Goal: Transaction & Acquisition: Purchase product/service

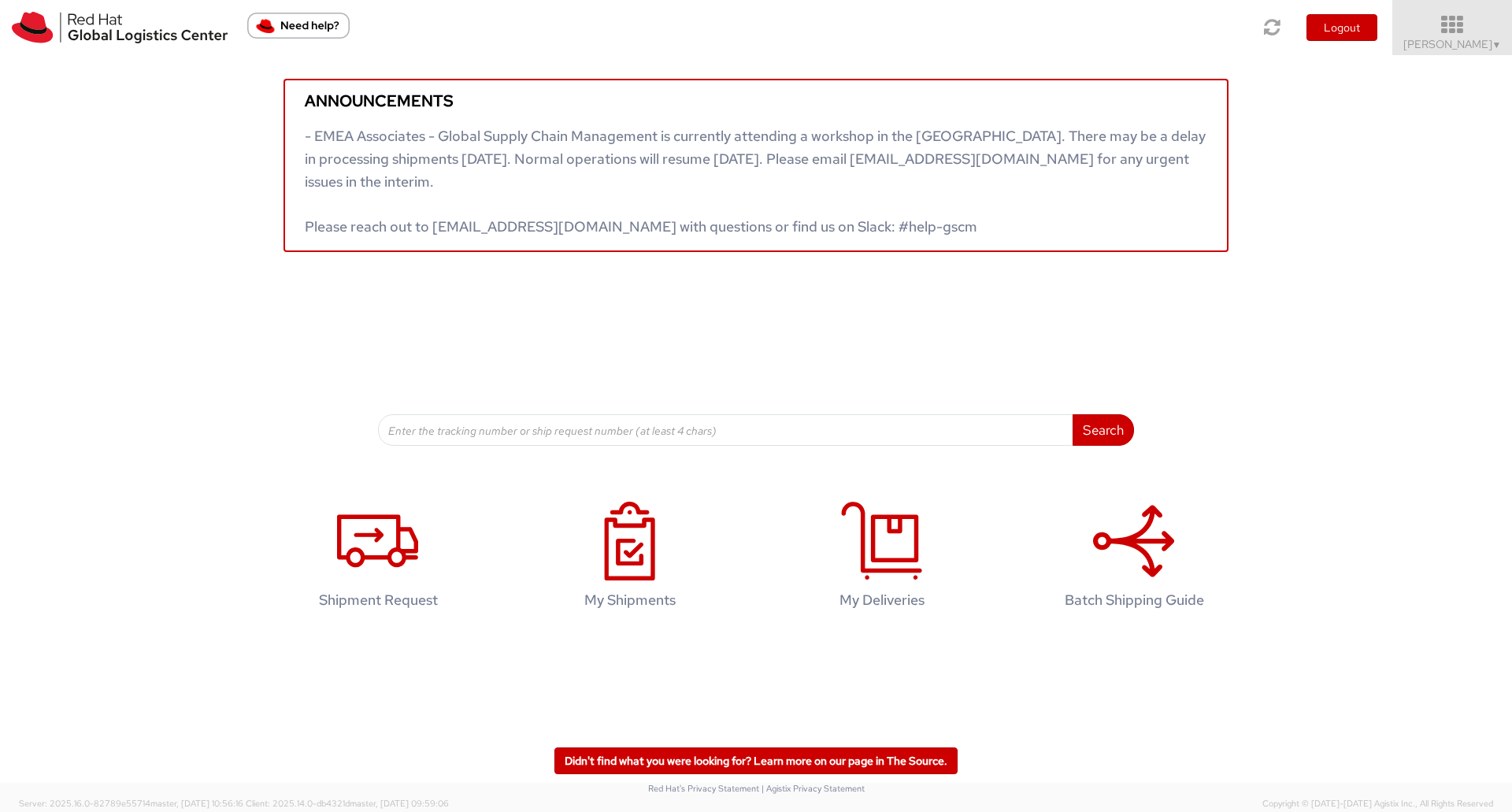
click at [1455, 25] on icon at bounding box center [1451, 25] width 138 height 22
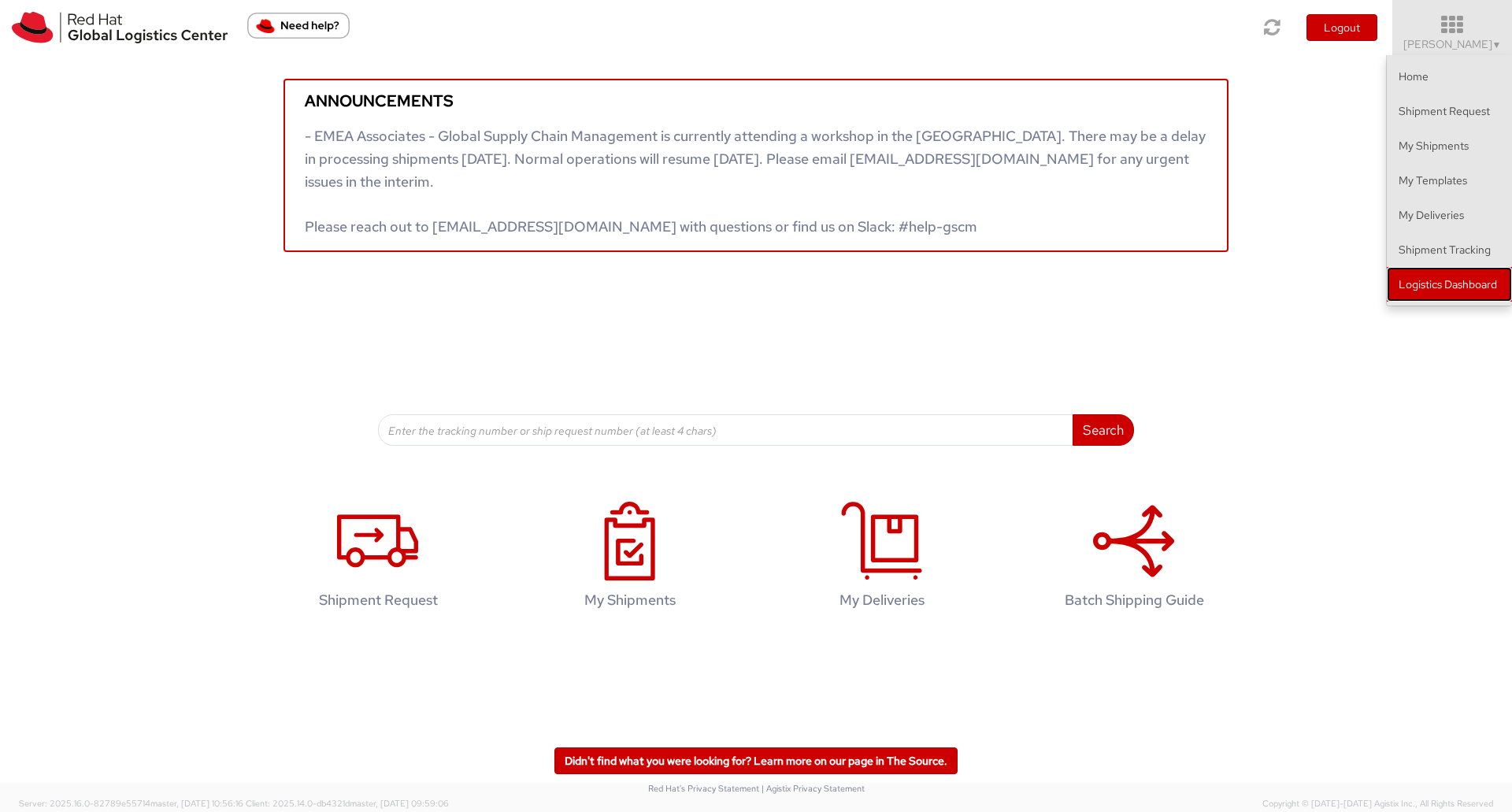
click at [1430, 275] on link "Logistics Dashboard" at bounding box center [1449, 284] width 125 height 35
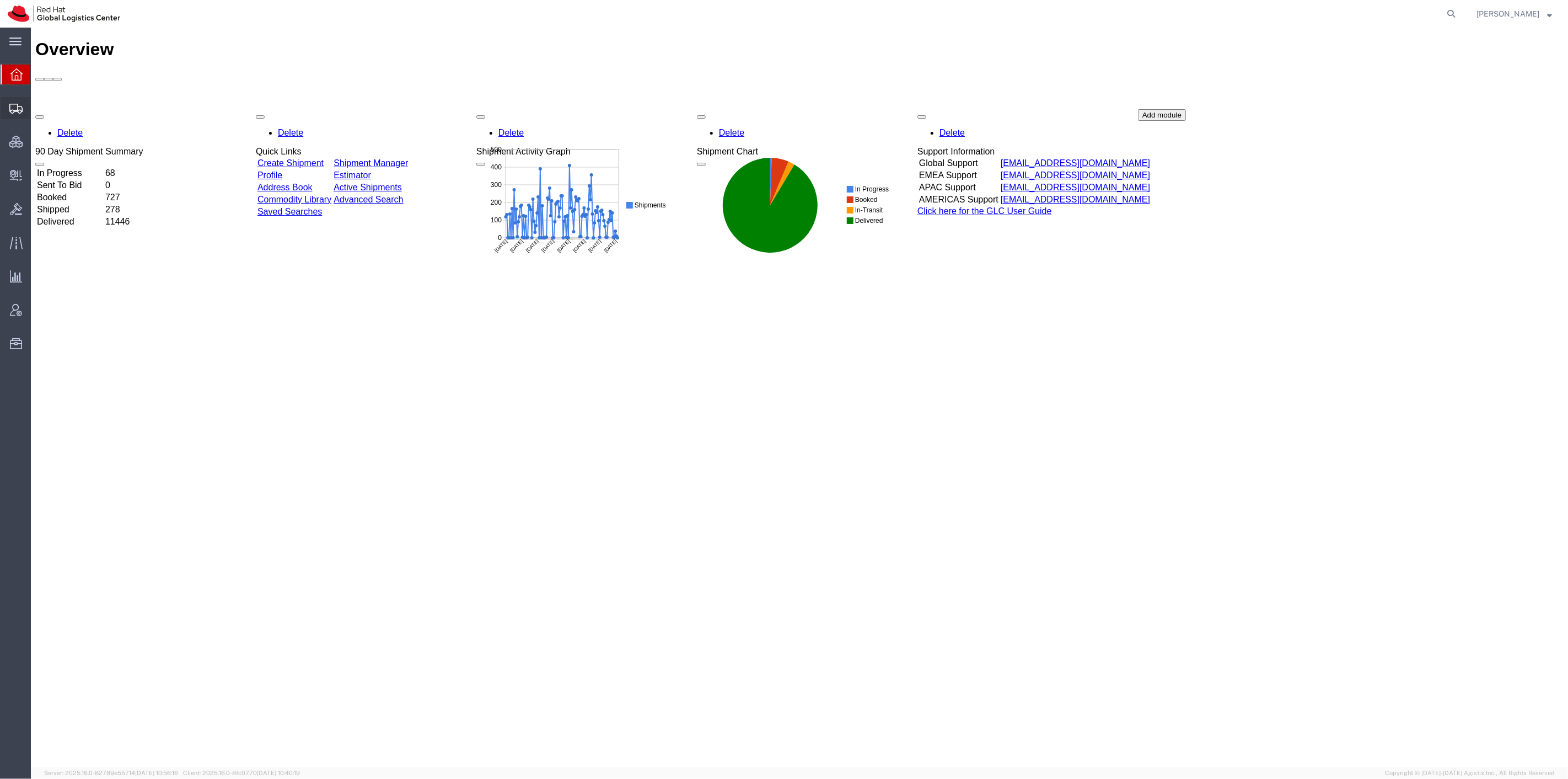
click at [0, 0] on span "Shipment Manager" at bounding box center [0, 0] width 0 height 0
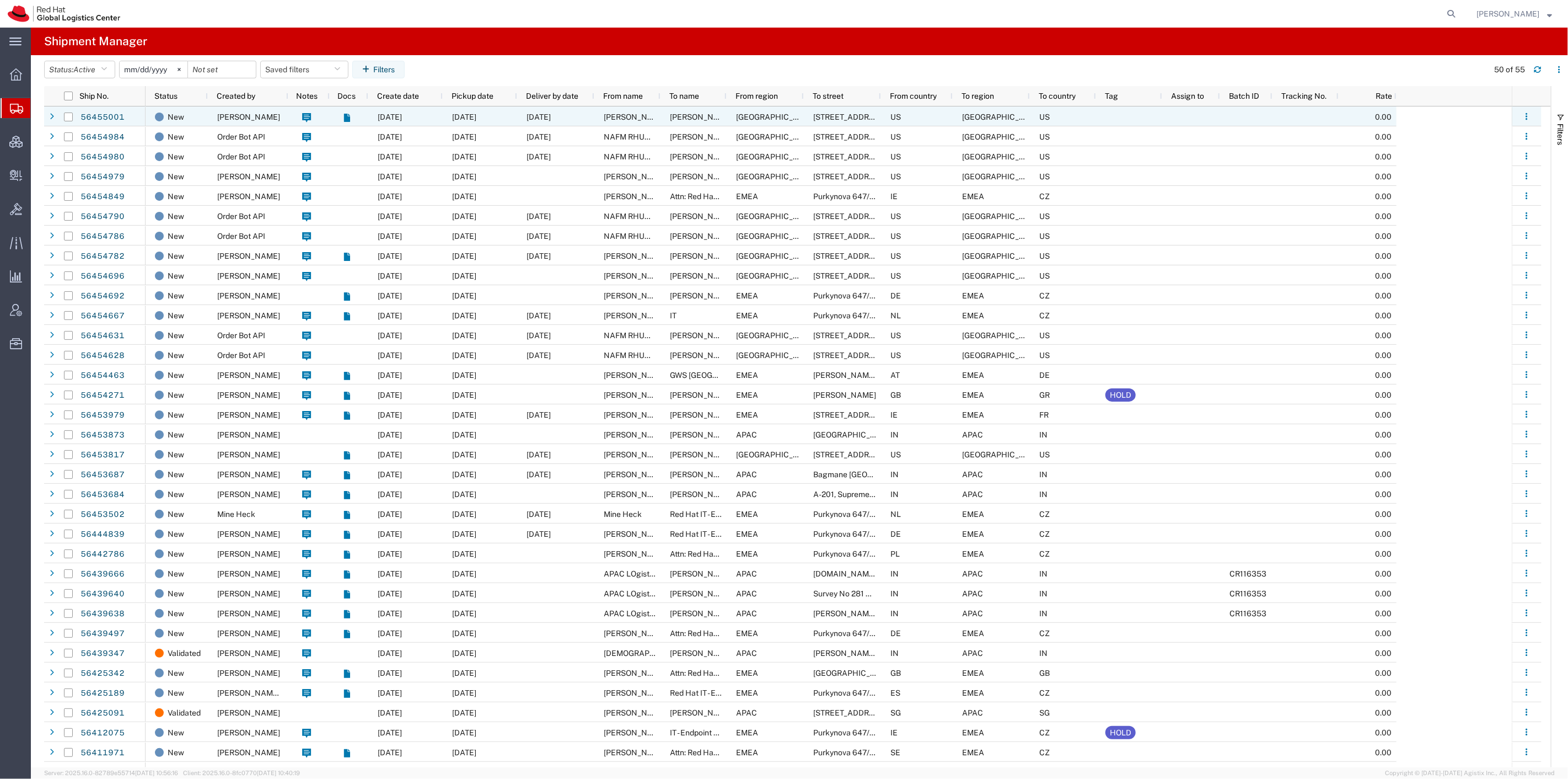
click at [245, 122] on div "[PERSON_NAME]" at bounding box center [248, 116] width 81 height 20
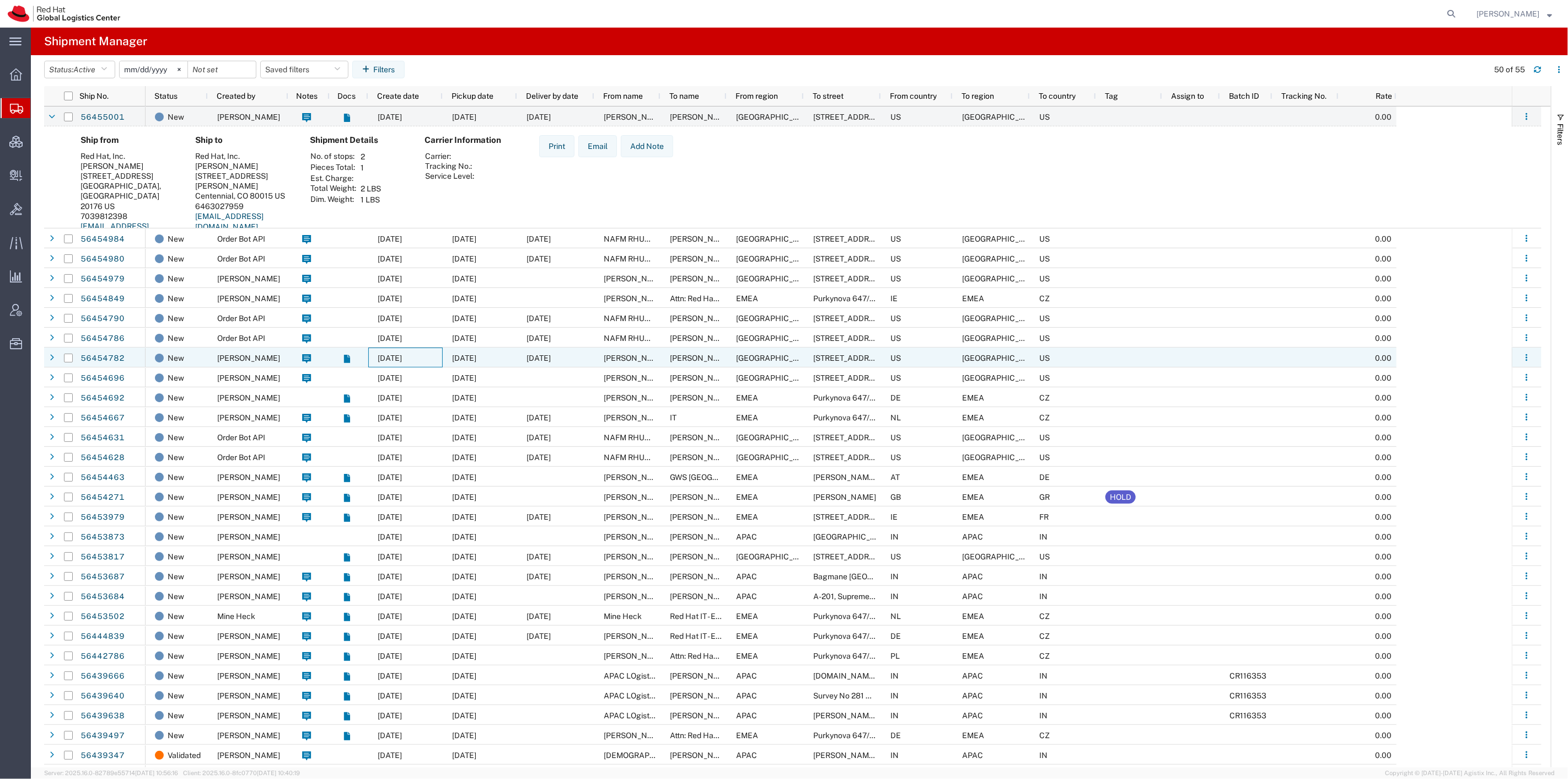
click at [375, 356] on div "[DATE]" at bounding box center [405, 358] width 74 height 20
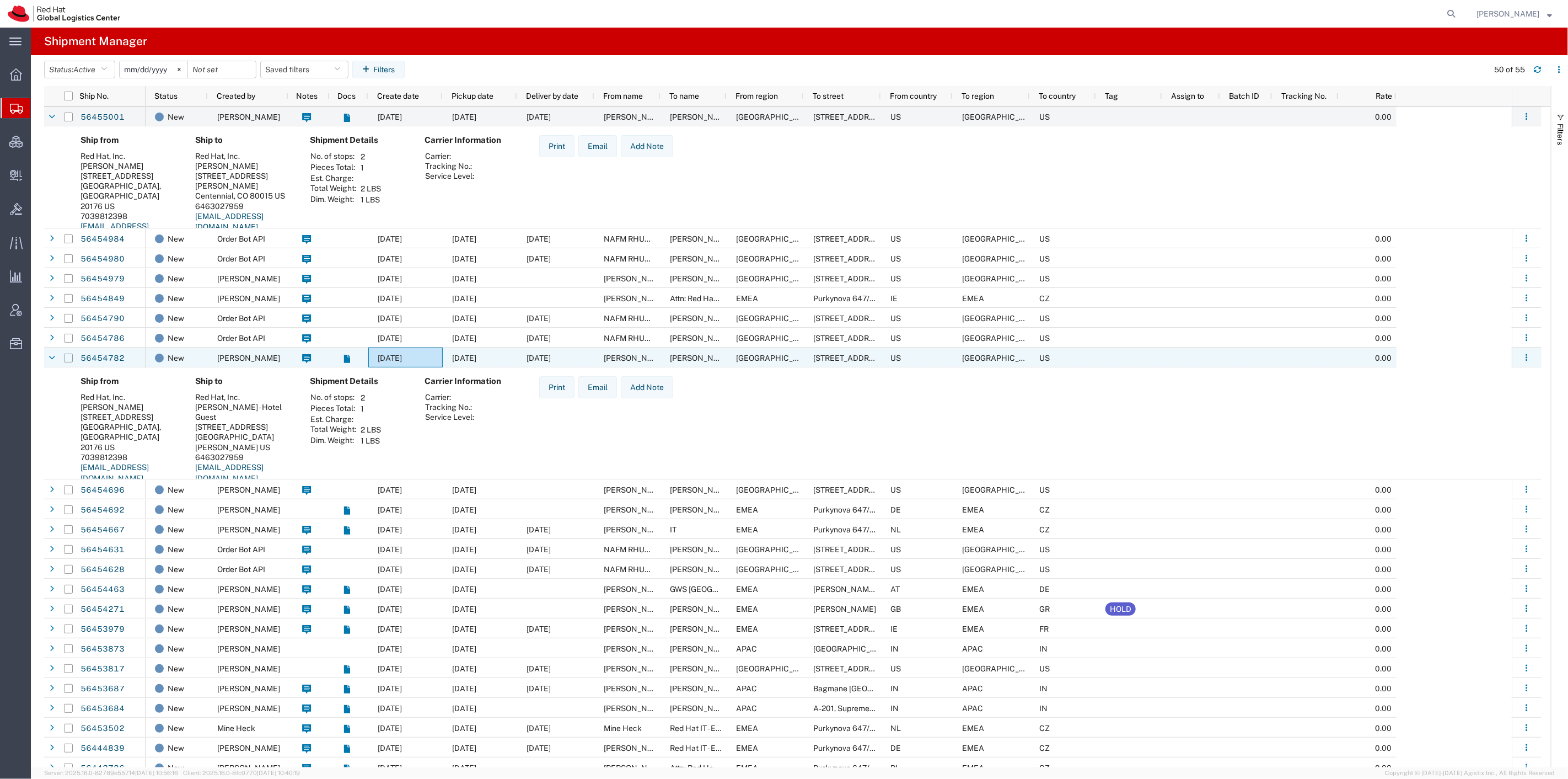
click at [68, 357] on input "Press Space to toggle row selection (unchecked)" at bounding box center [68, 358] width 9 height 9
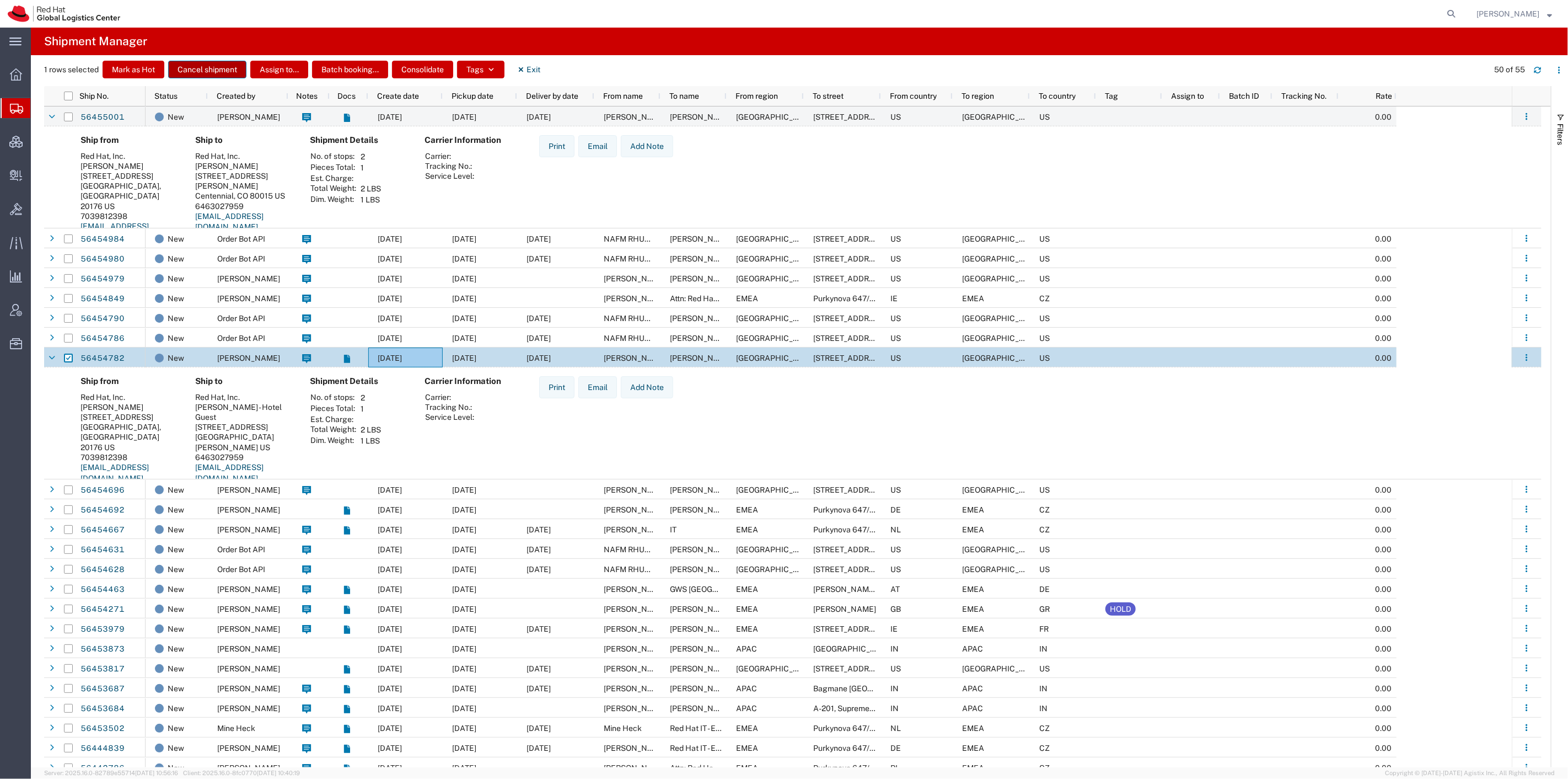
click at [213, 72] on button "Cancel shipment" at bounding box center [207, 69] width 79 height 17
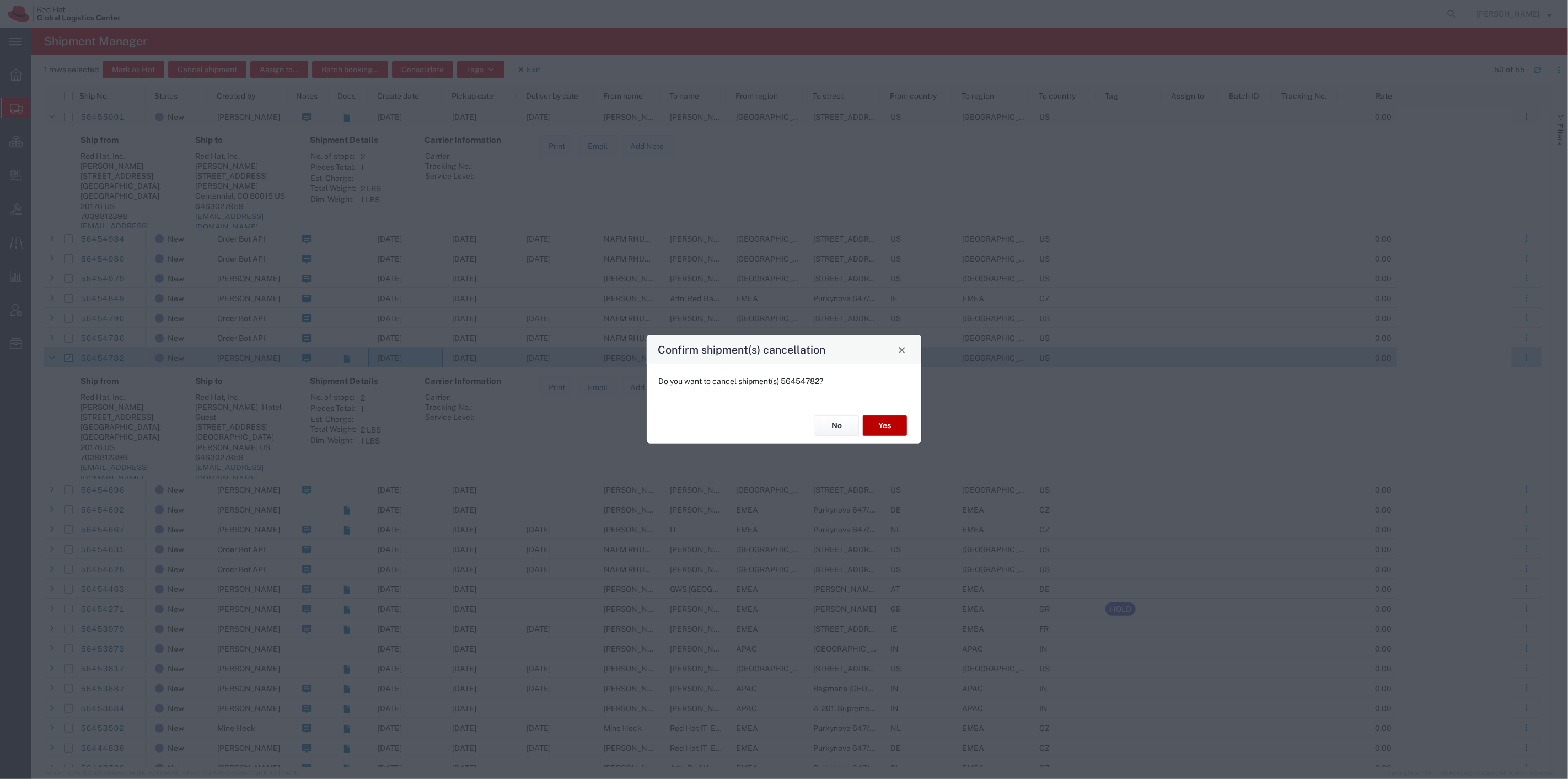
click at [878, 417] on button "Yes" at bounding box center [884, 425] width 44 height 20
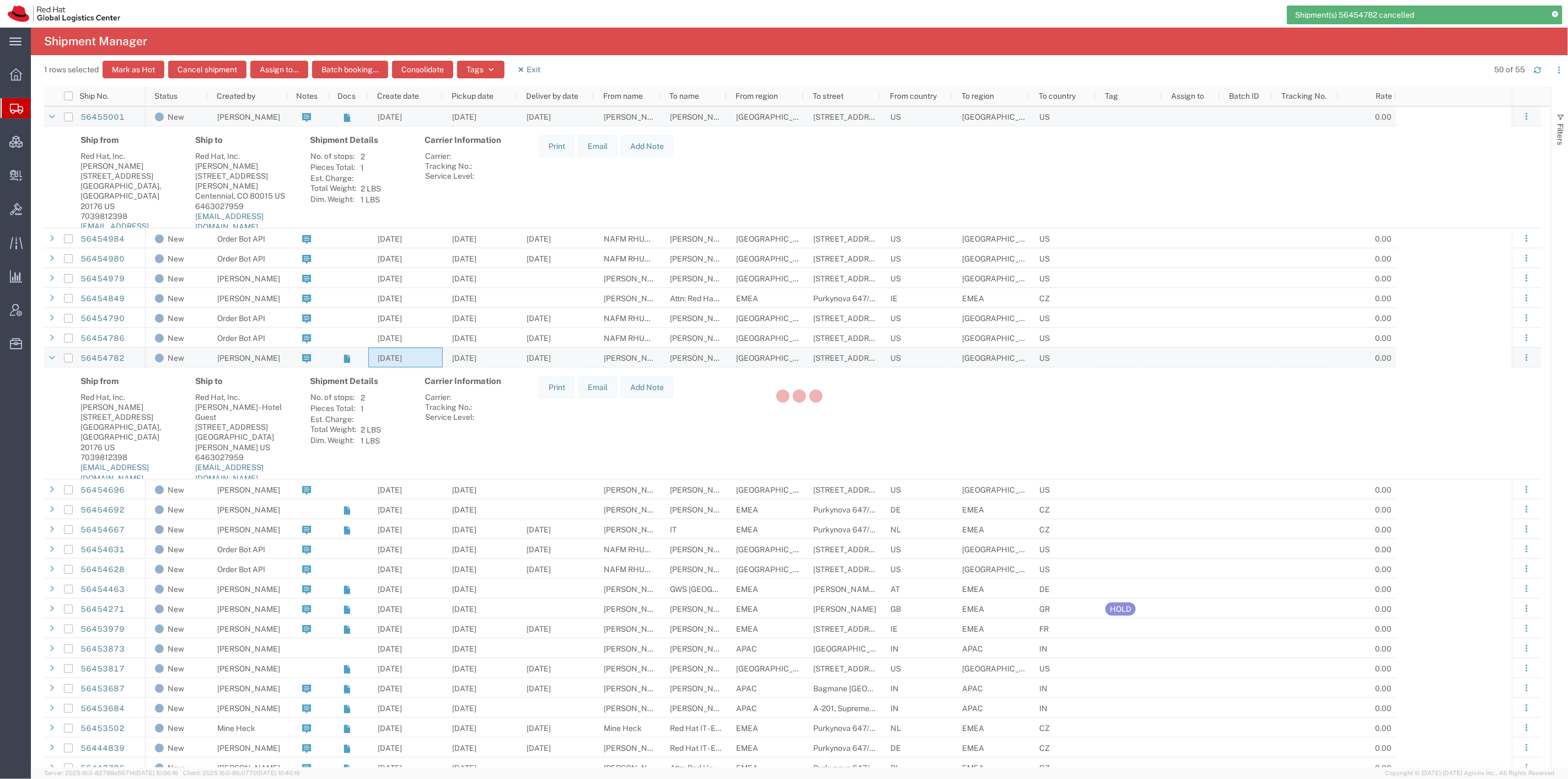
checkbox input "false"
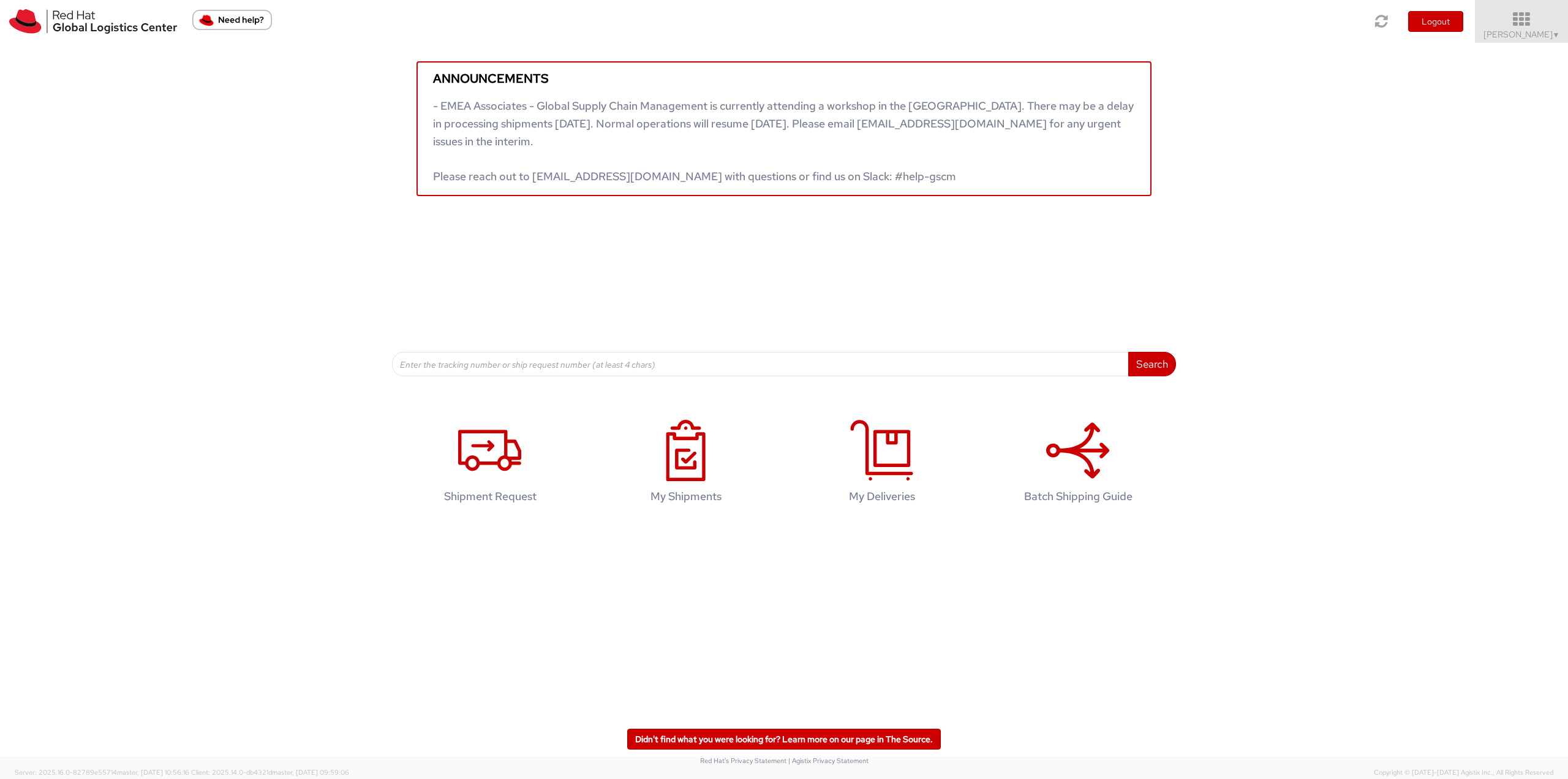
click at [1176, 15] on icon at bounding box center [1522, 19] width 107 height 17
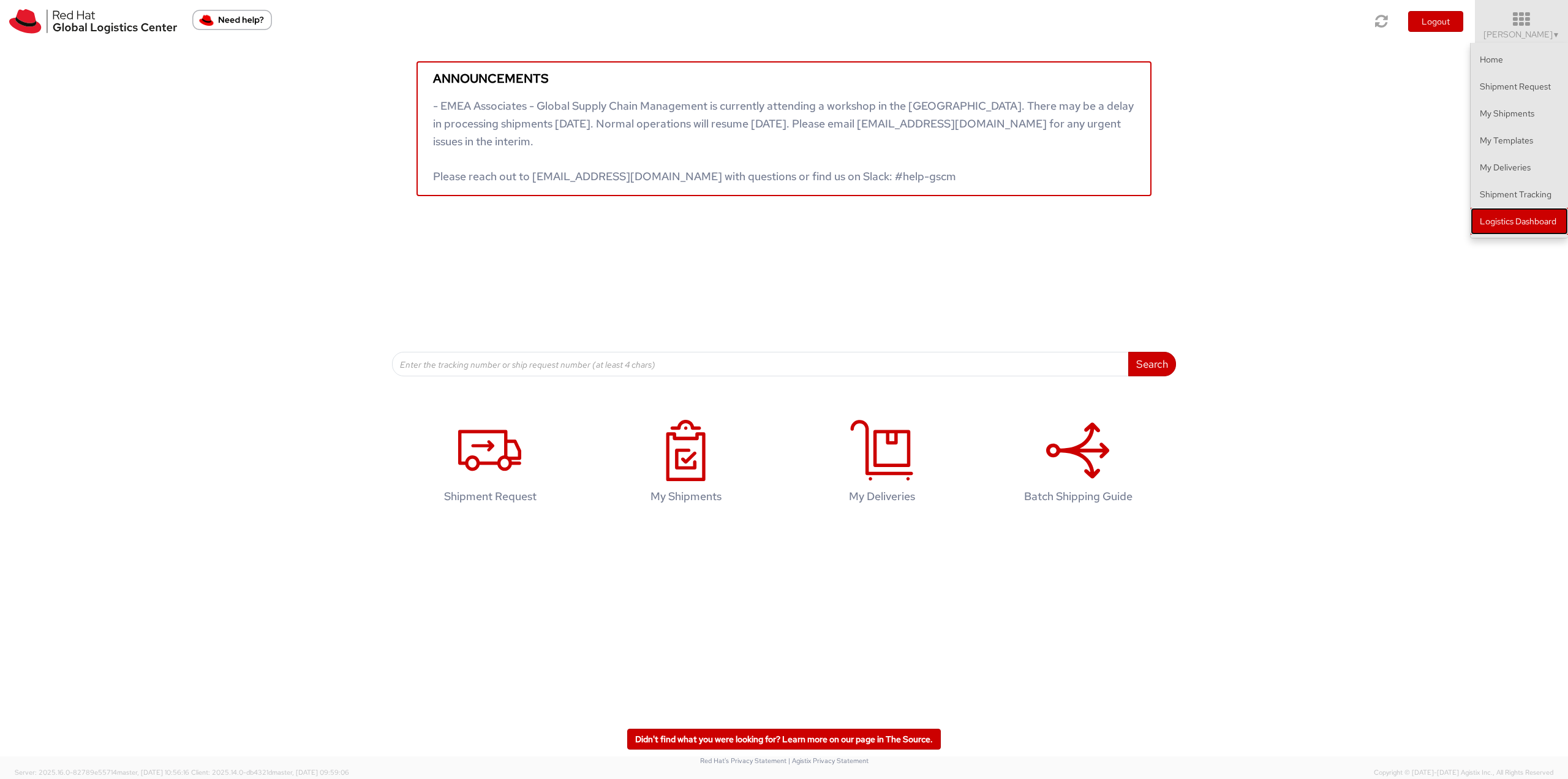
click at [1176, 215] on link "Logistics Dashboard" at bounding box center [1519, 221] width 97 height 27
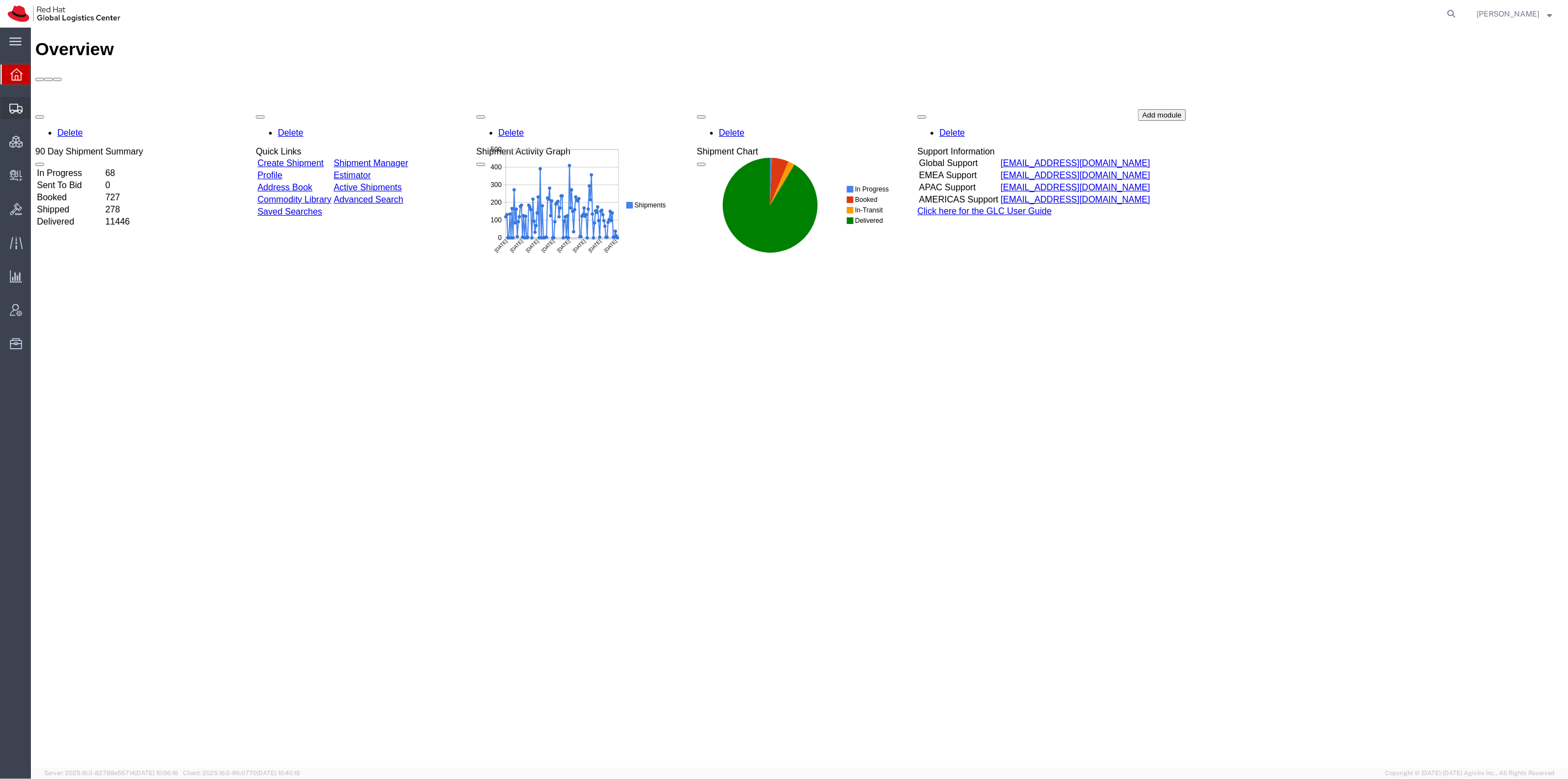
click at [0, 0] on span "Shipment Manager" at bounding box center [0, 0] width 0 height 0
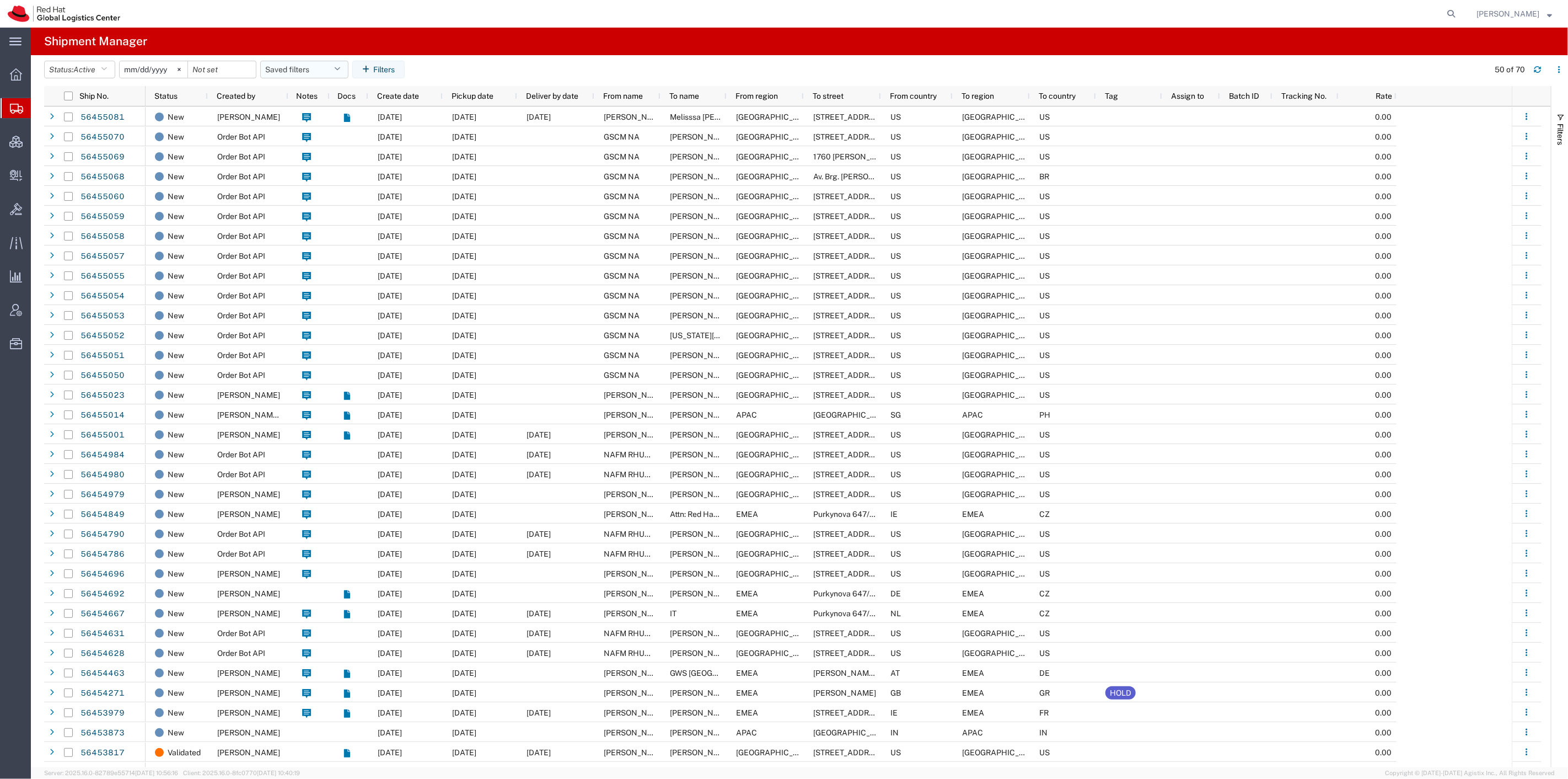
click at [309, 61] on button "Saved filters" at bounding box center [304, 69] width 88 height 17
click at [328, 111] on span "Panashe" at bounding box center [334, 118] width 145 height 20
type input "[DATE]"
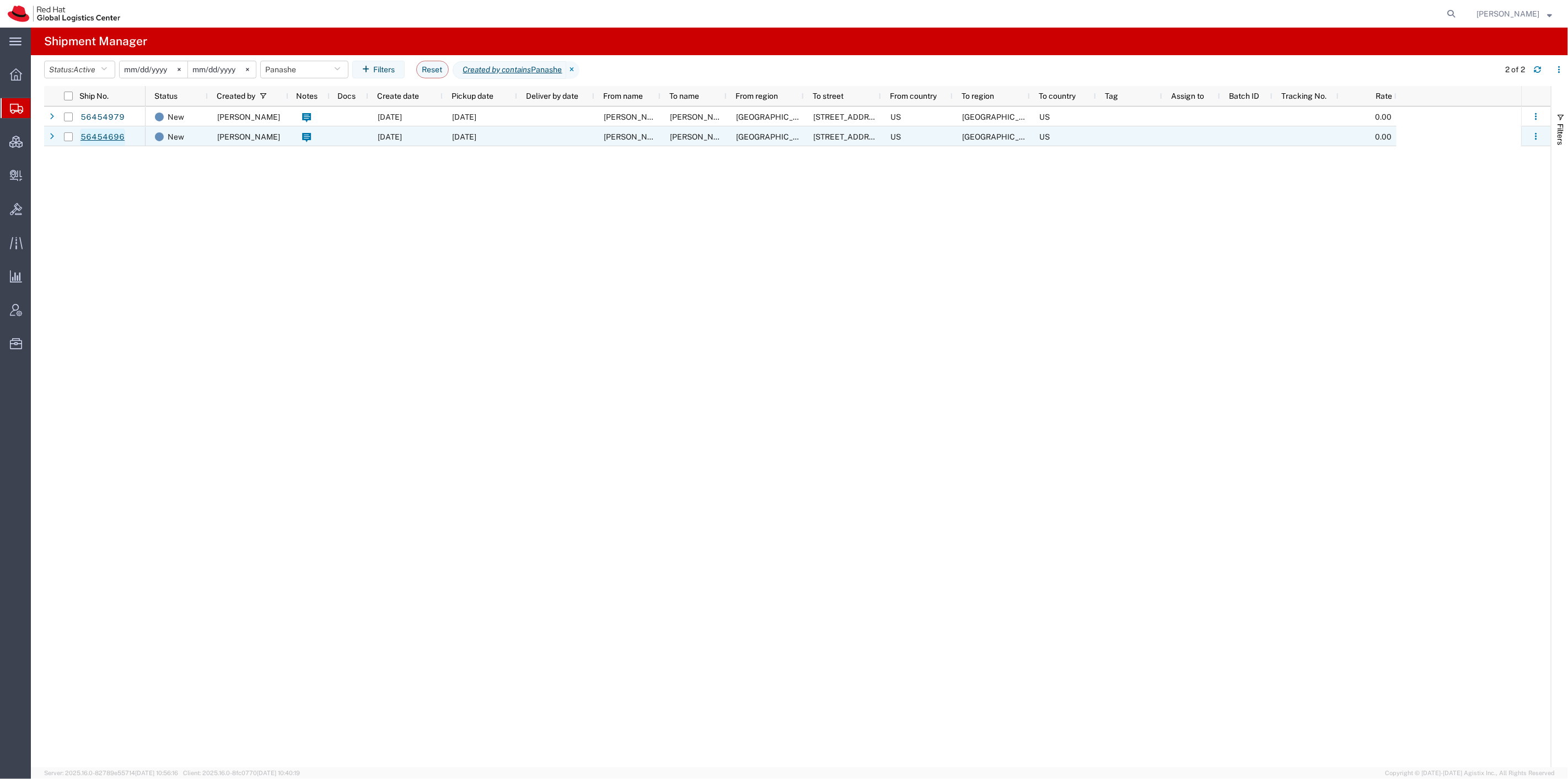
click at [108, 136] on link "56454696" at bounding box center [102, 137] width 45 height 17
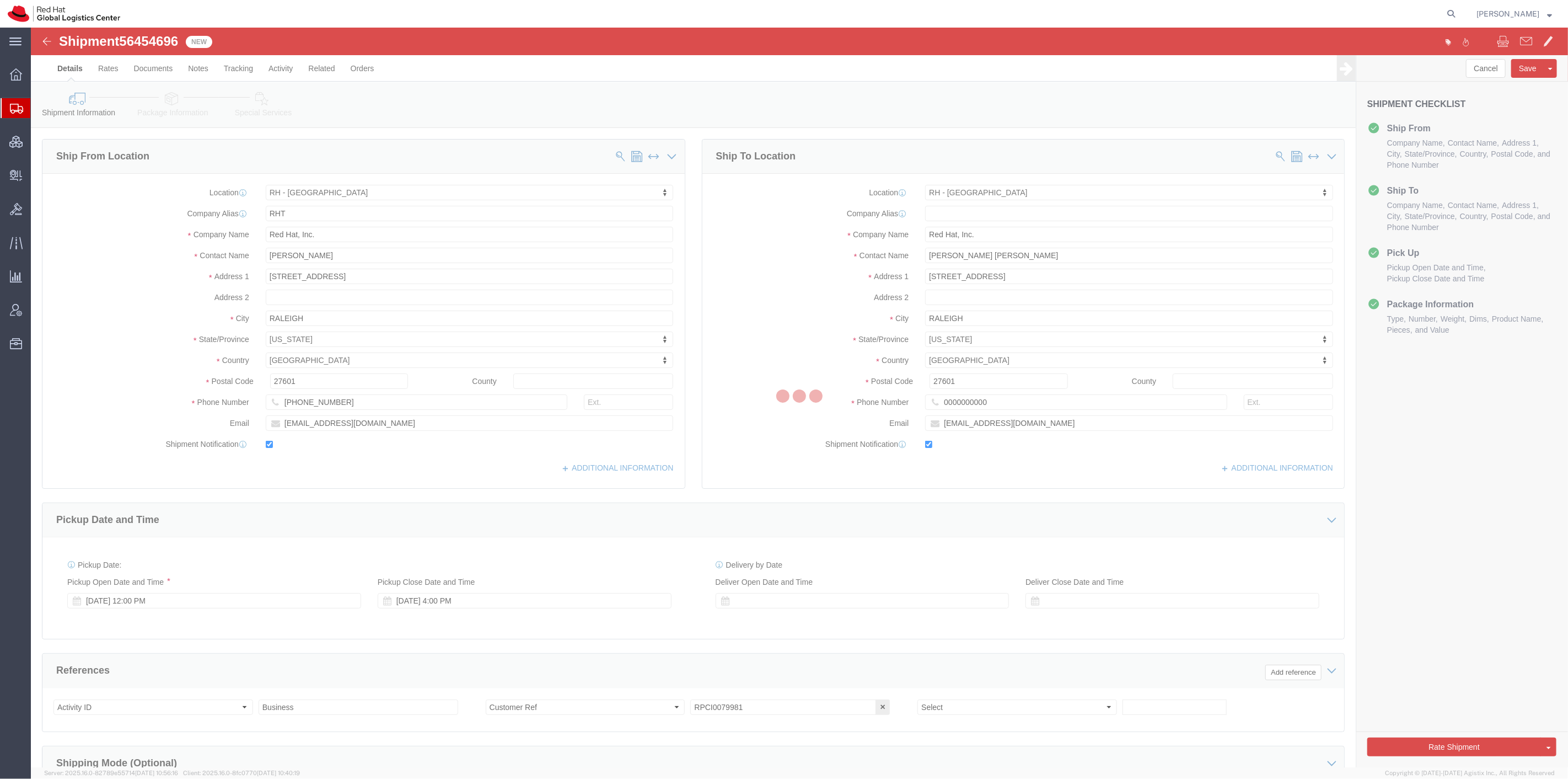
select select "38014"
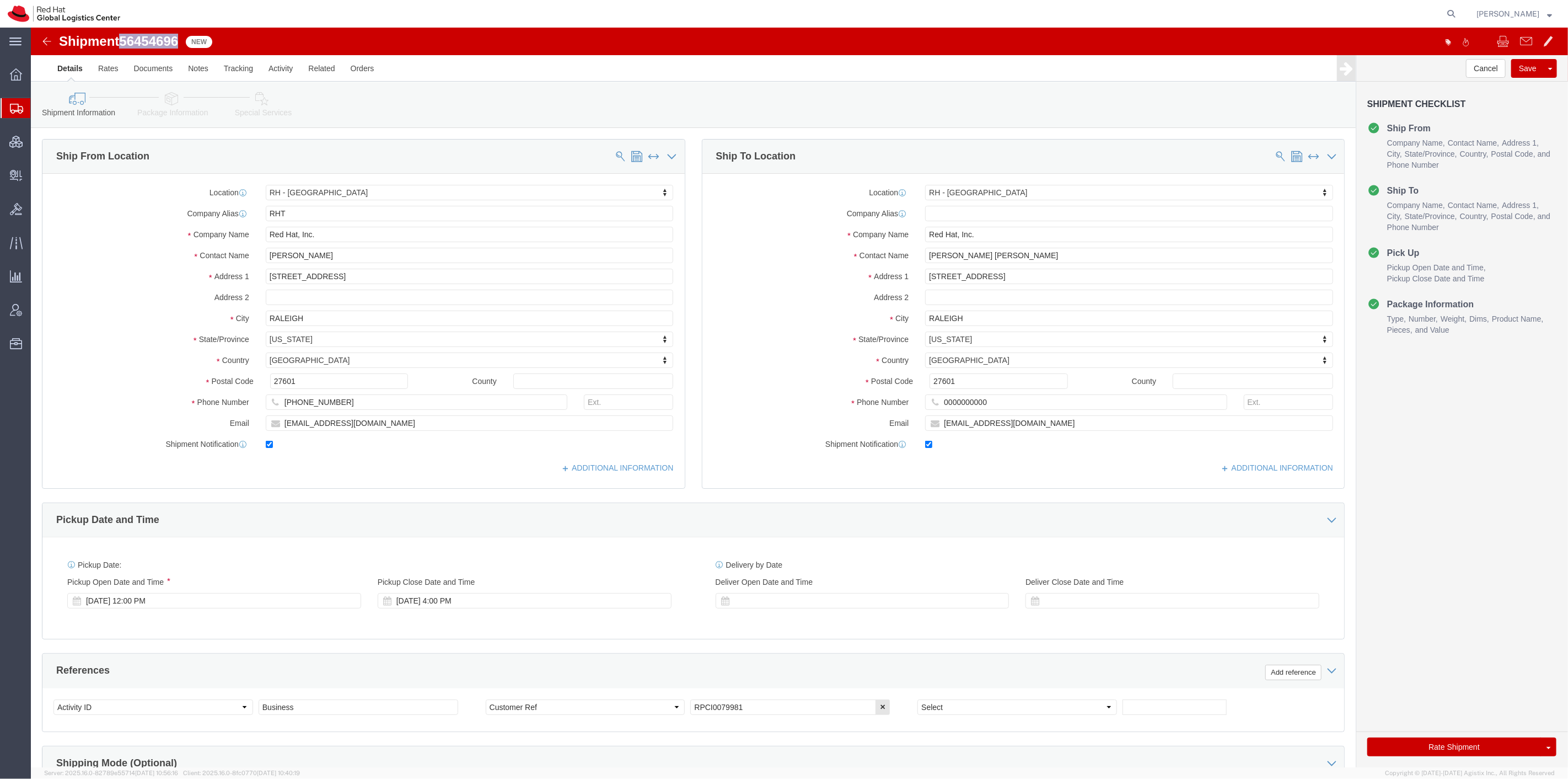
drag, startPoint x: 149, startPoint y: 14, endPoint x: 95, endPoint y: 20, distance: 54.3
click span "56454696"
copy span "56454696"
click button "Rate Shipment"
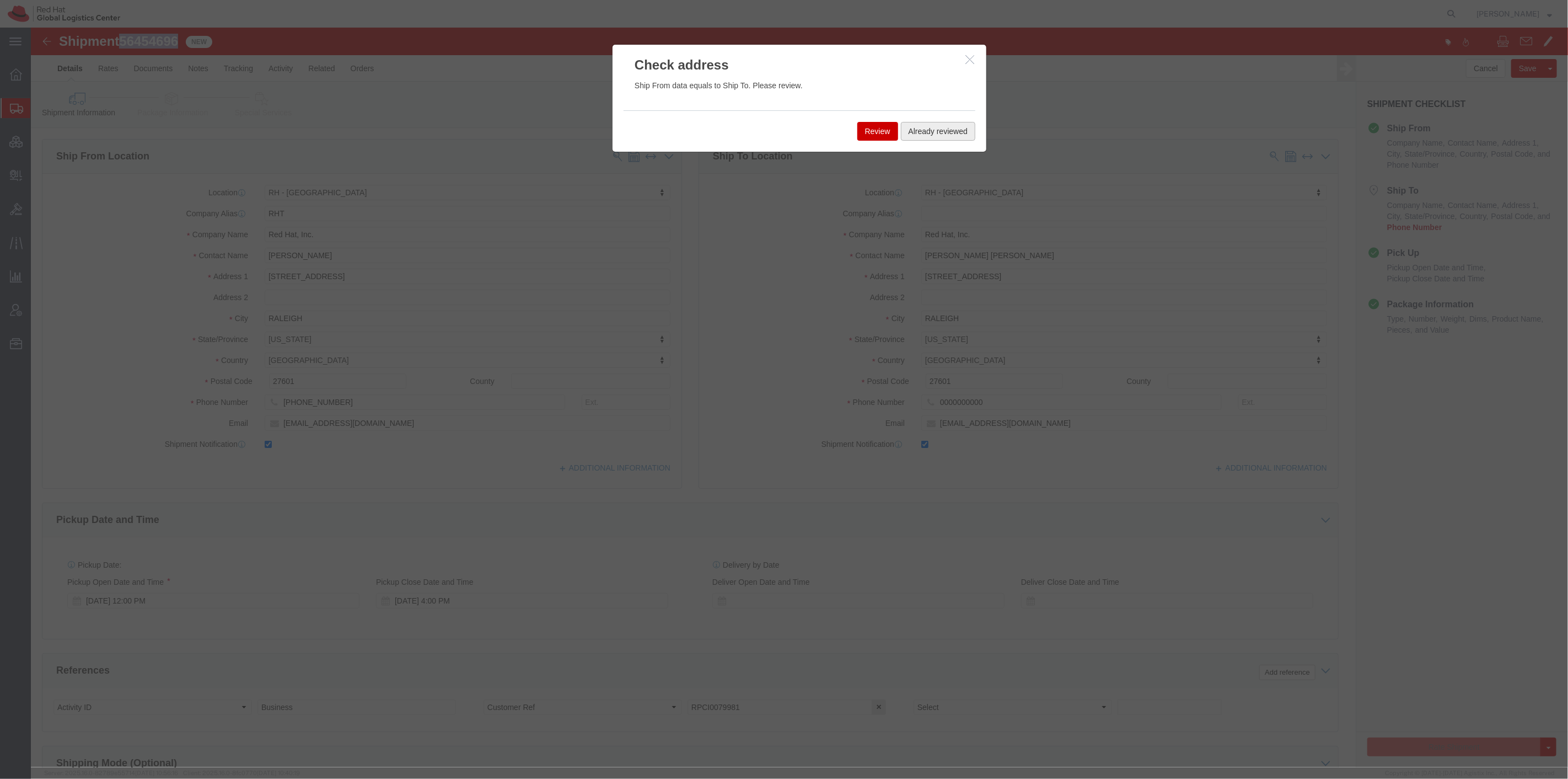
click button "Already reviewed"
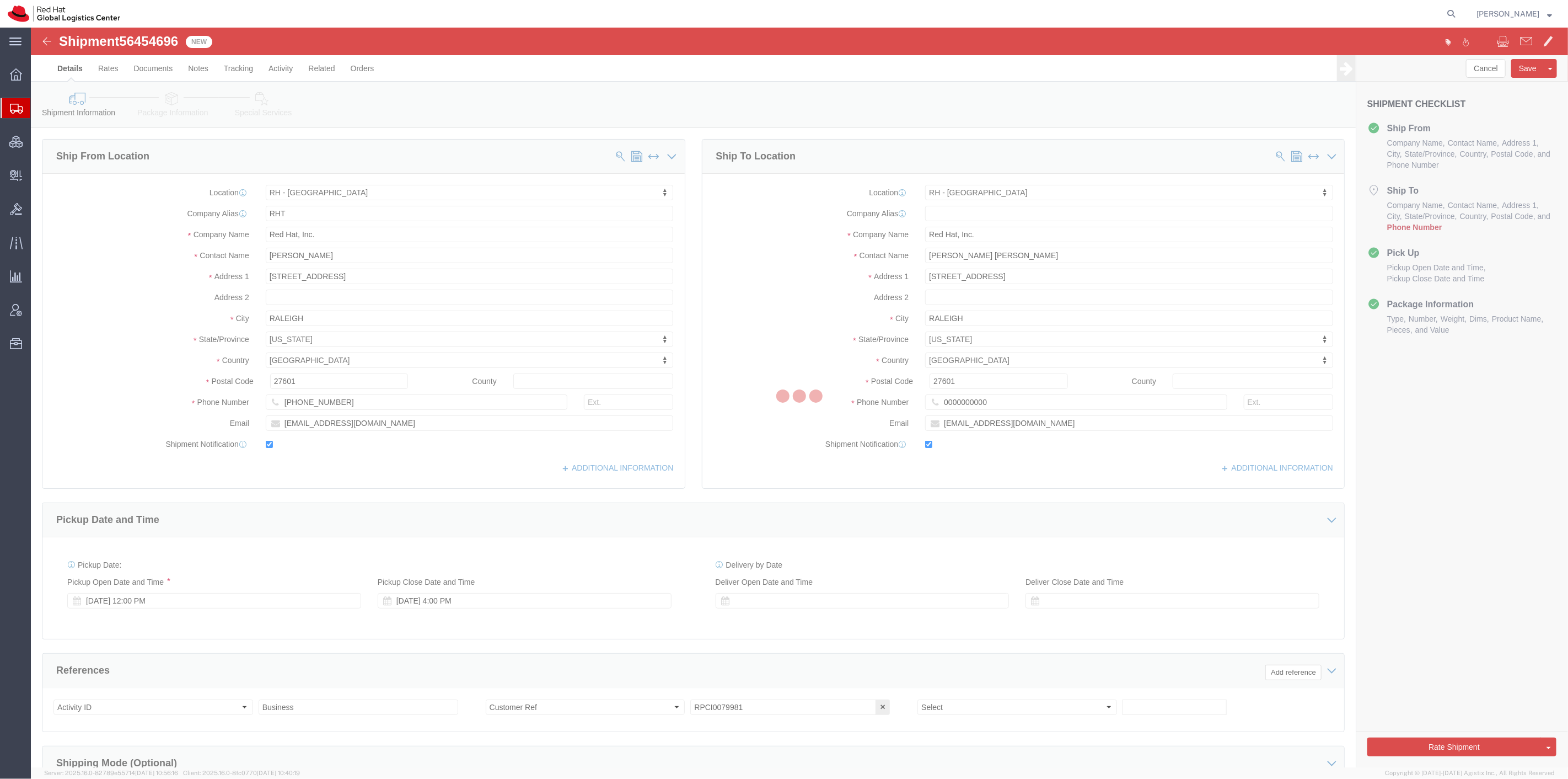
select select "38014"
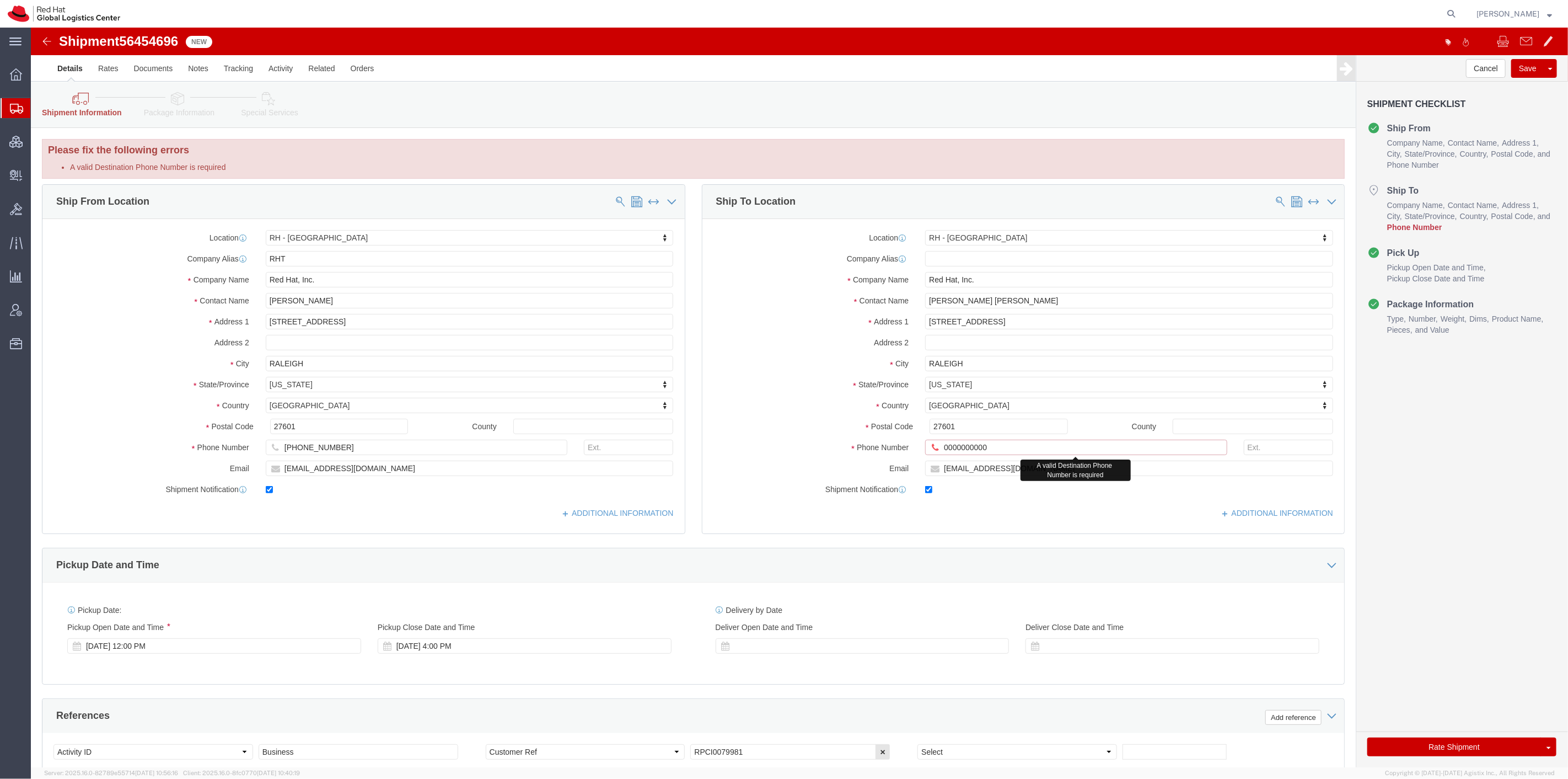
click input "0000000000"
type input "8288031753"
click button "Rate Shipment"
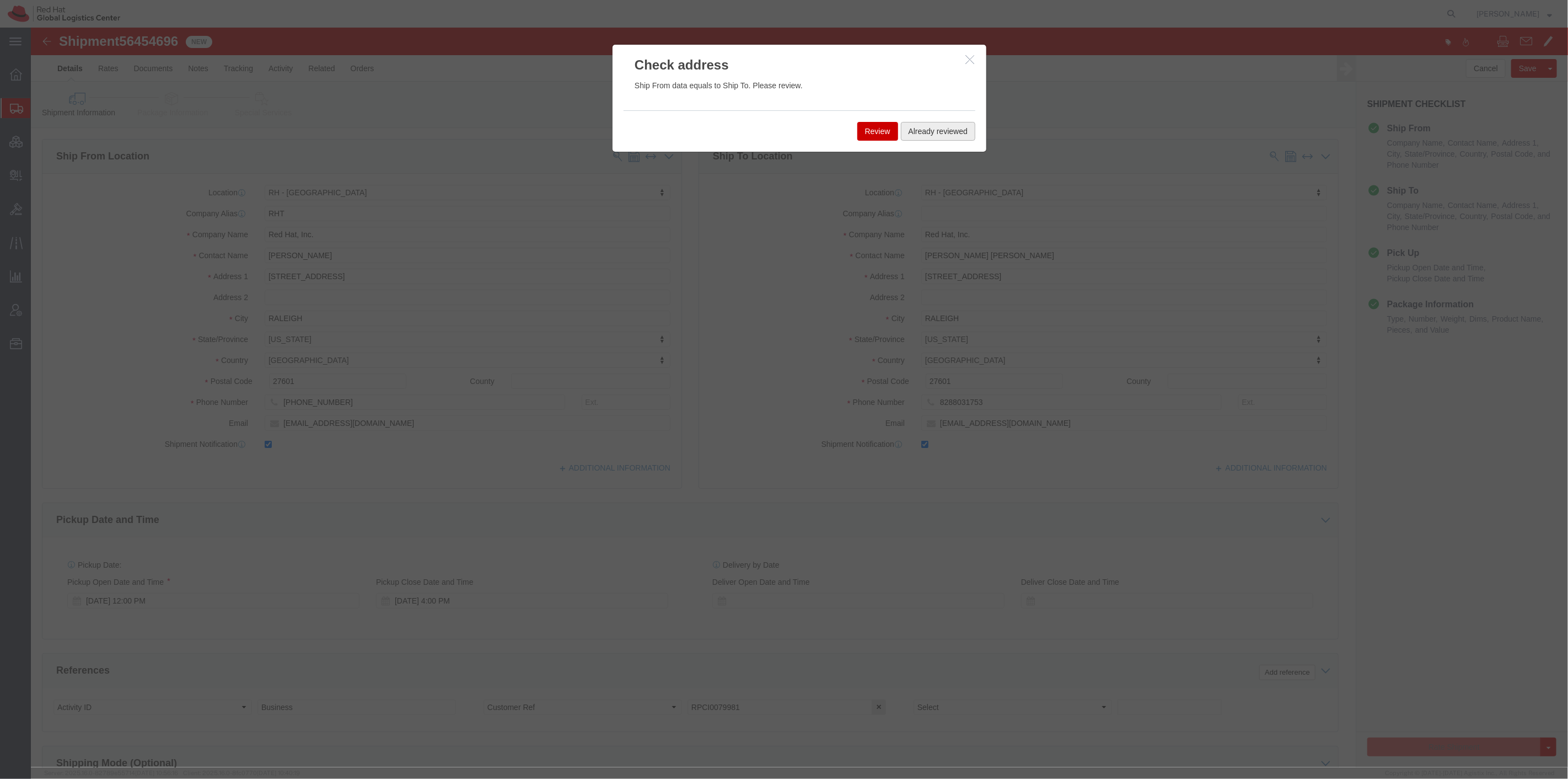
click button "Already reviewed"
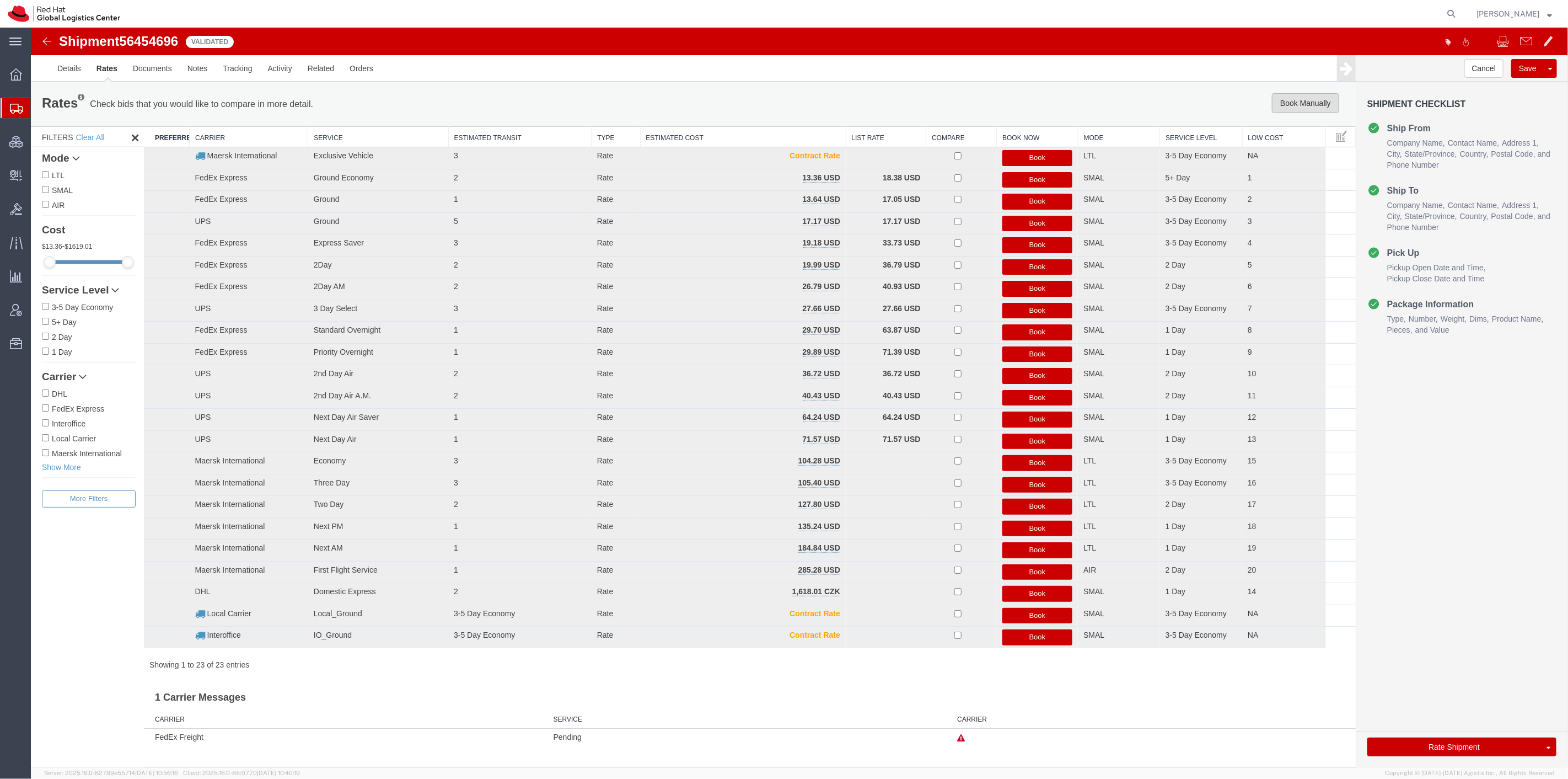
click at [1290, 105] on button "Book Manually" at bounding box center [1305, 103] width 67 height 20
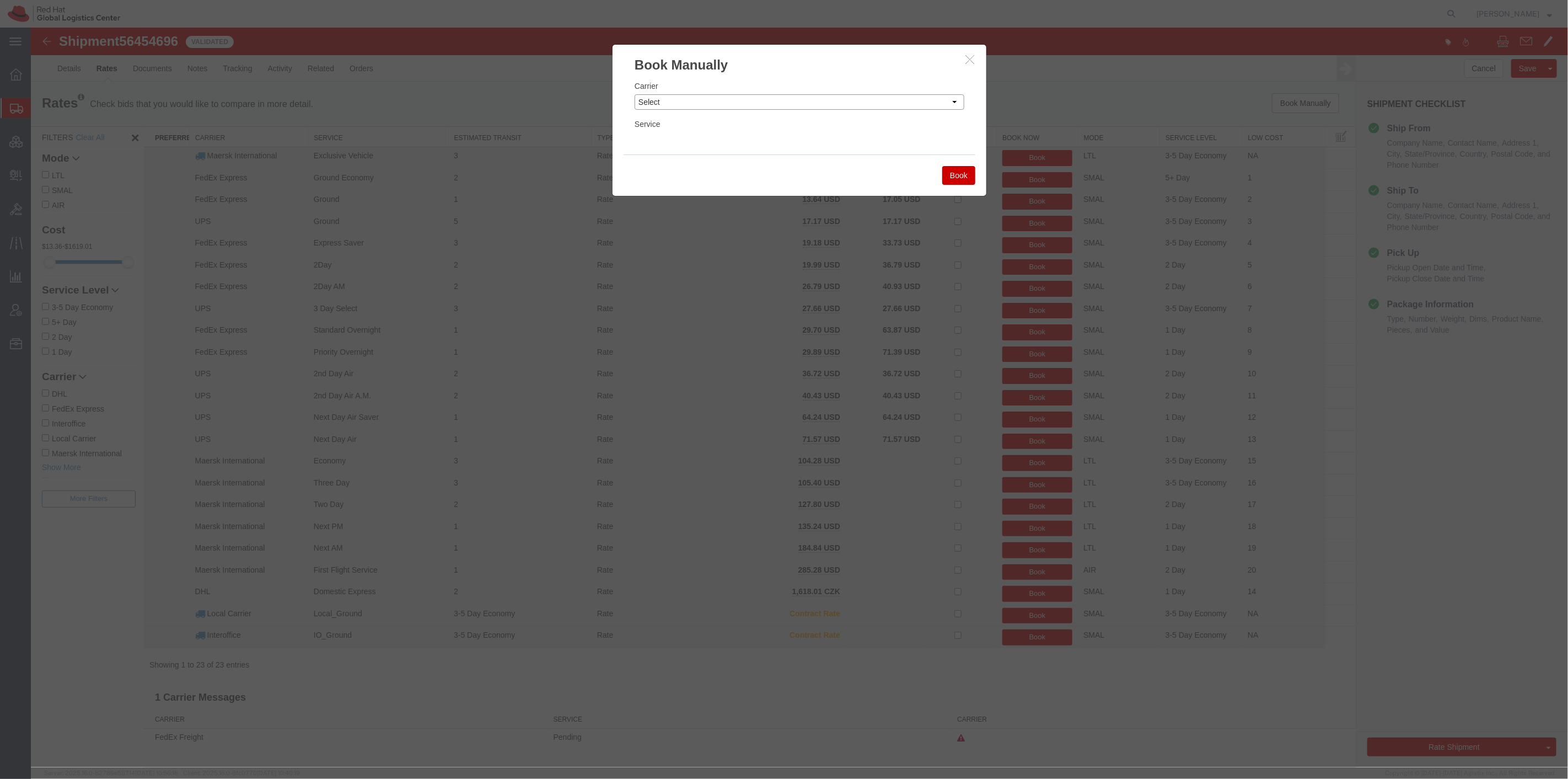
drag, startPoint x: 808, startPoint y: 99, endPoint x: 810, endPoint y: 105, distance: 6.3
click at [808, 99] on select "Select Add New Carrier (and default service) Amazon Logistics Czech Post DHL Fe…" at bounding box center [799, 102] width 330 height 15
select select "7920"
click at [634, 95] on select "Select Add New Carrier (and default service) Amazon Logistics Czech Post DHL Fe…" at bounding box center [799, 102] width 330 height 15
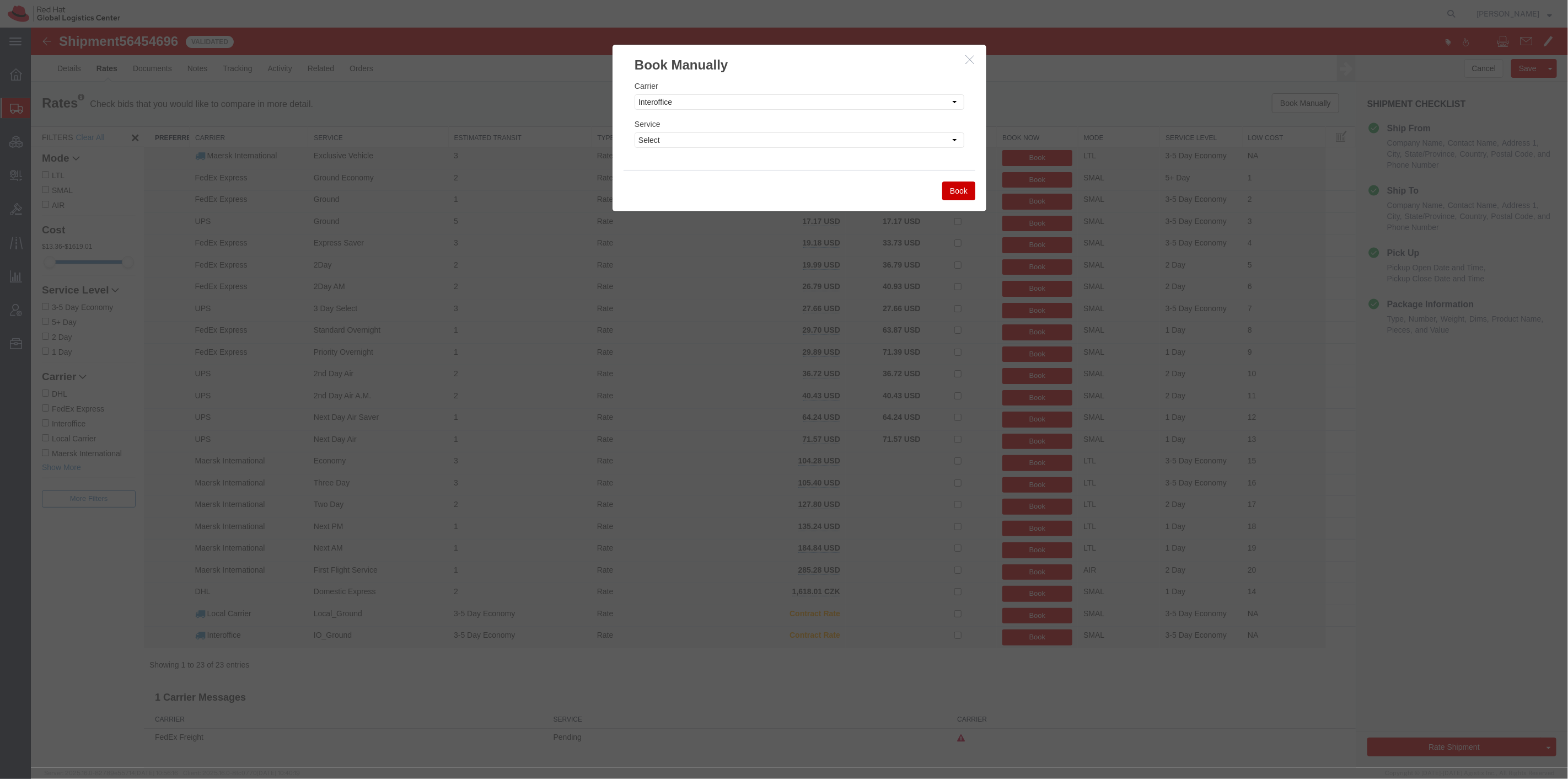
click at [800, 131] on div "Service Select IO_Ground IO_LTL" at bounding box center [799, 133] width 330 height 30
click at [805, 144] on select "Select IO_Ground IO_LTL" at bounding box center [799, 140] width 330 height 15
select select "17810"
click at [634, 132] on select "Select IO_Ground IO_LTL" at bounding box center [799, 140] width 330 height 15
click at [950, 190] on button "Book" at bounding box center [959, 191] width 33 height 19
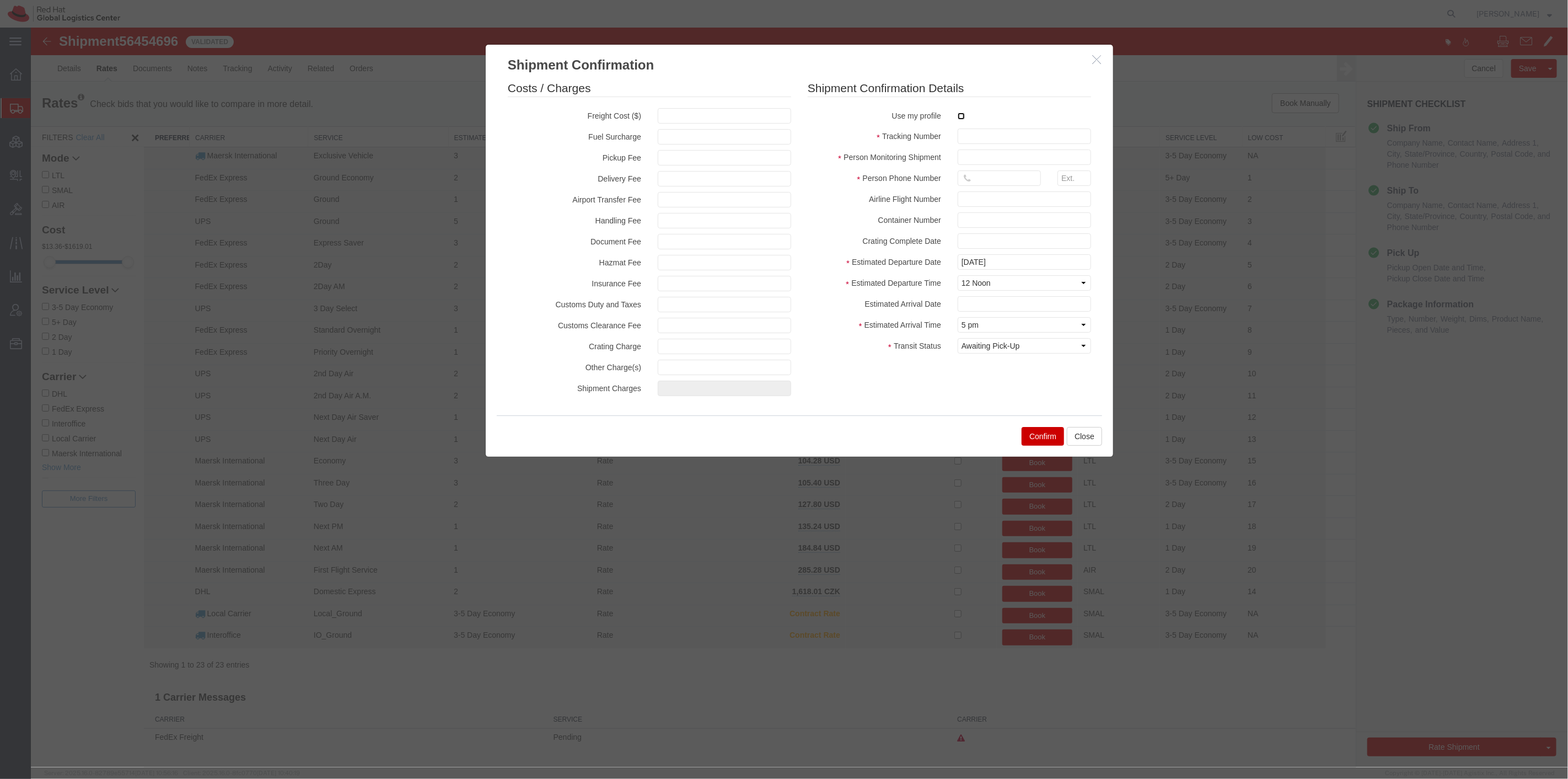
click at [964, 113] on input "checkbox" at bounding box center [961, 116] width 7 height 7
checkbox input "true"
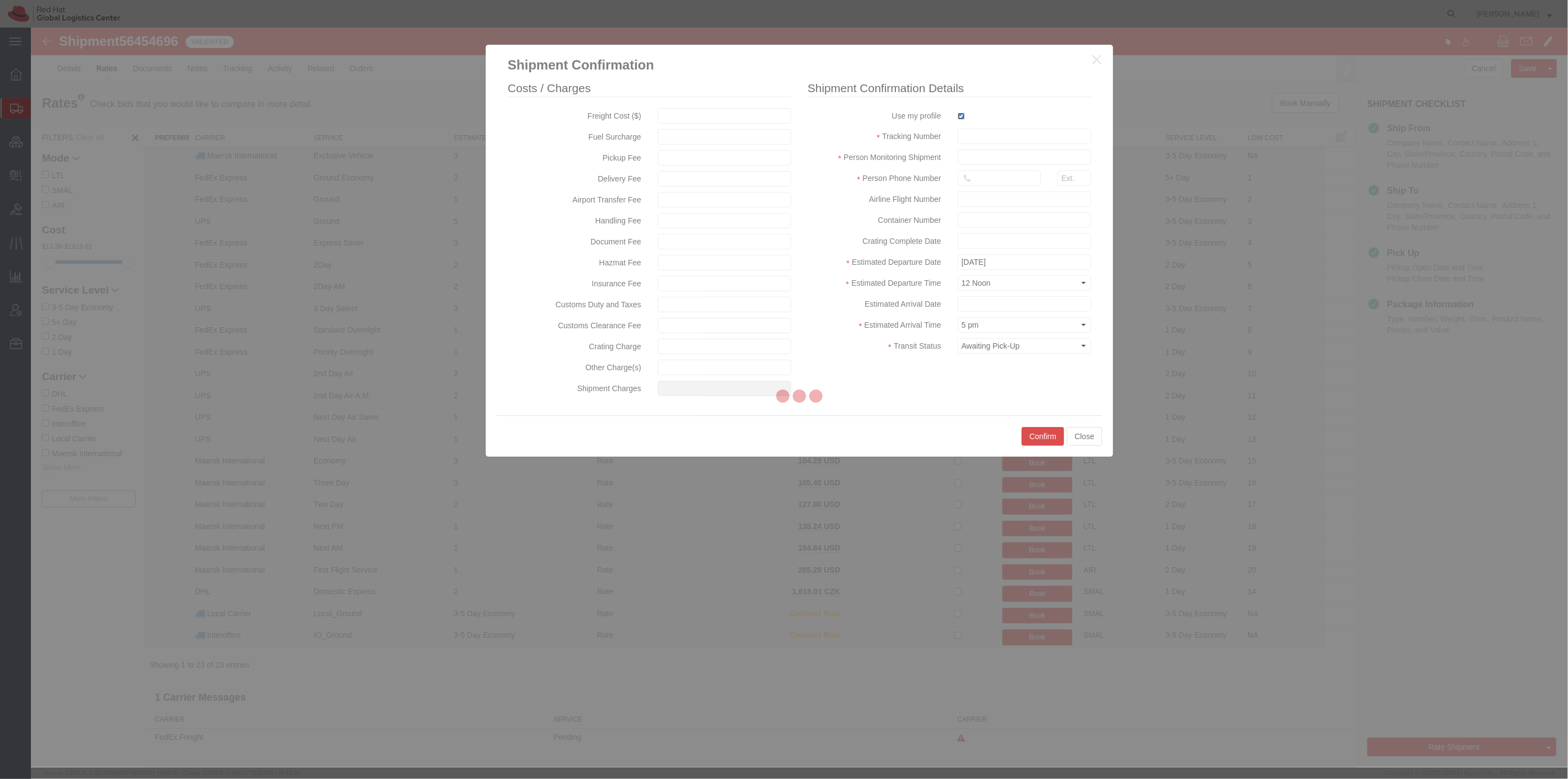
type input "[PERSON_NAME]"
type input "8288031753"
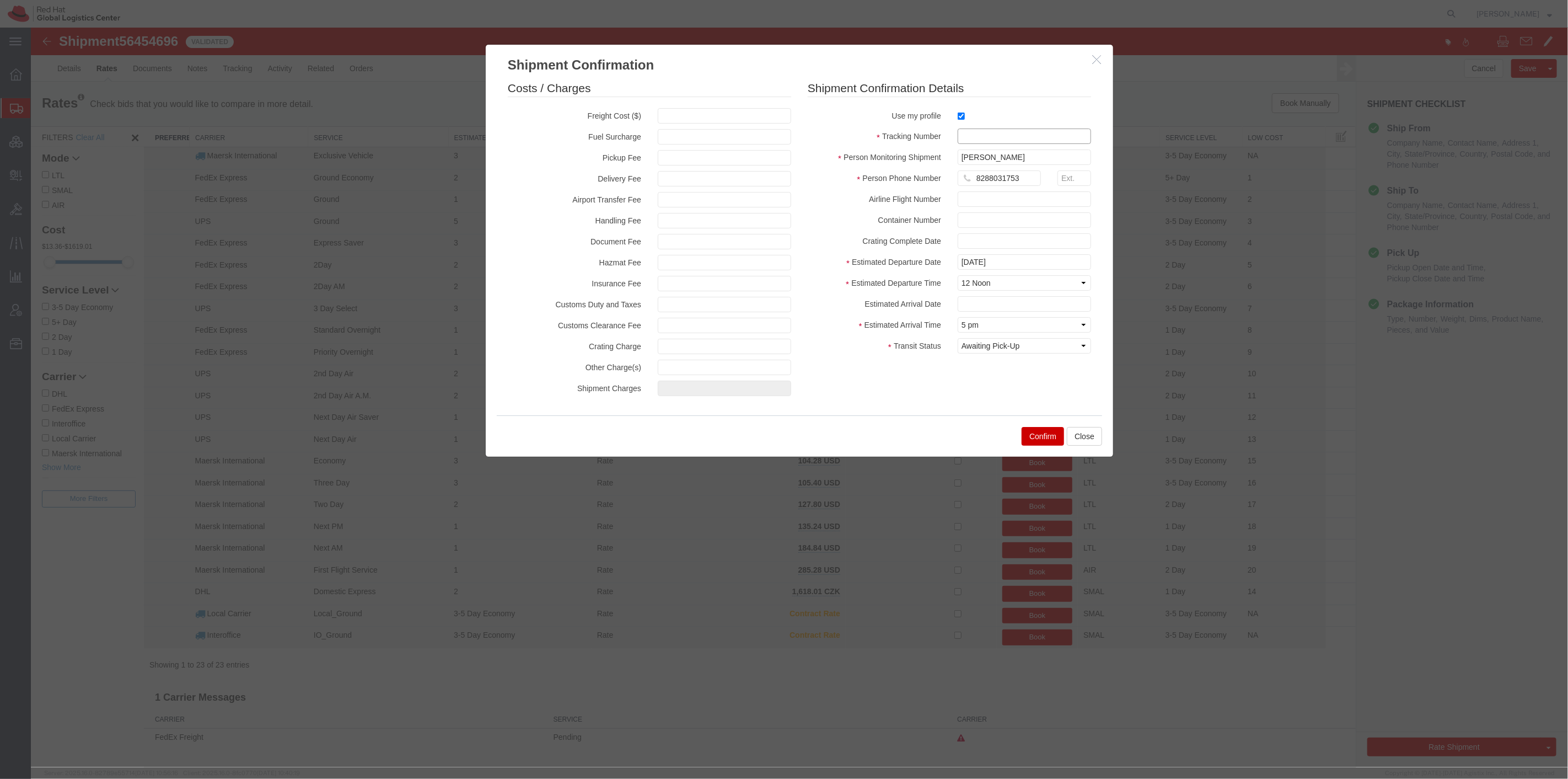
drag, startPoint x: 971, startPoint y: 142, endPoint x: 981, endPoint y: 123, distance: 21.5
click at [971, 142] on input "text" at bounding box center [1024, 136] width 134 height 15
paste input "56454696"
type input "56454696RHT"
click at [1035, 432] on button "Confirm" at bounding box center [1042, 436] width 42 height 19
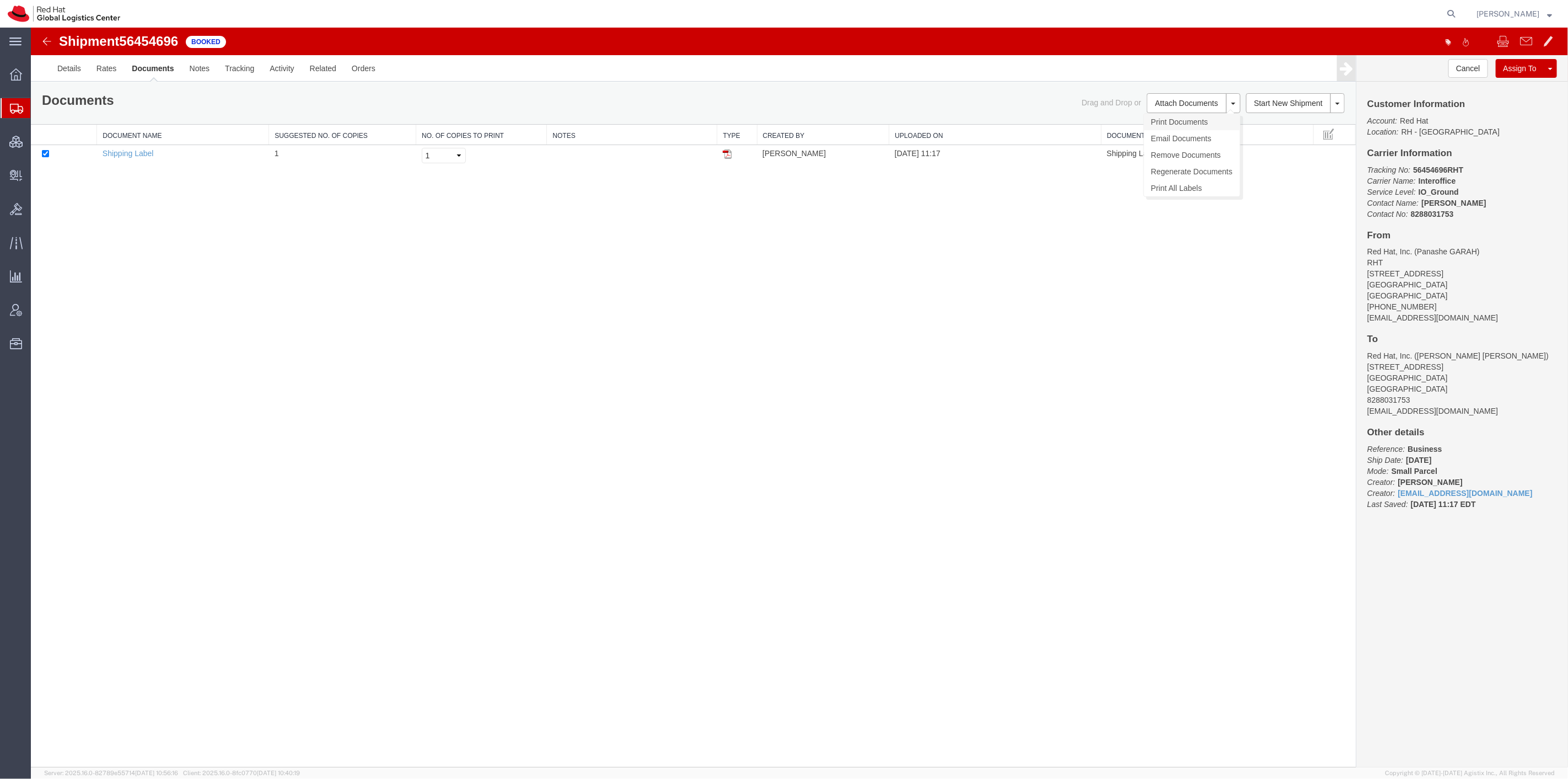
click at [1183, 122] on link "Print Documents" at bounding box center [1192, 122] width 96 height 17
click at [45, 37] on img at bounding box center [46, 41] width 13 height 13
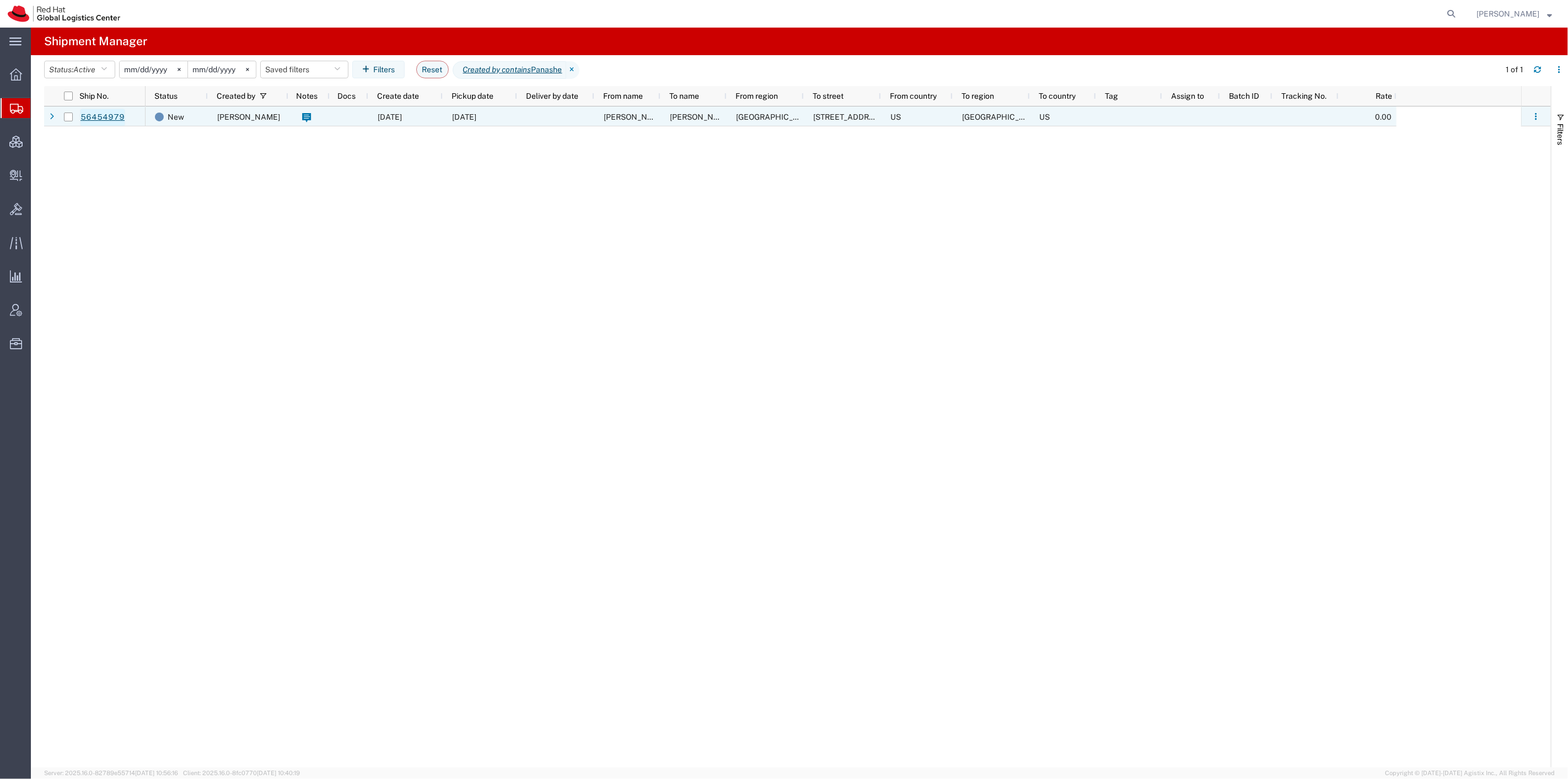
click at [113, 119] on link "56454979" at bounding box center [102, 117] width 45 height 17
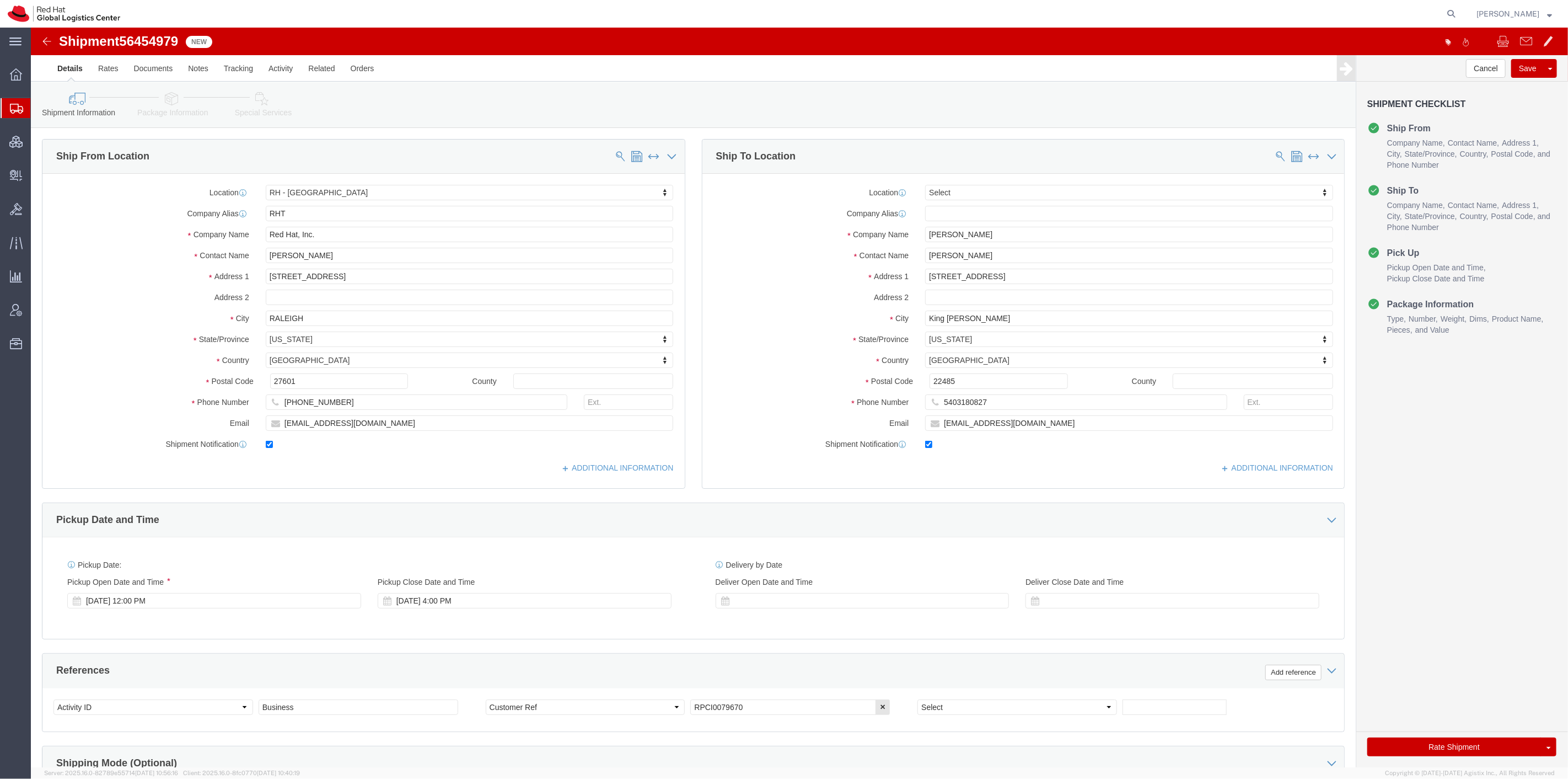
select select "38014"
select select
click icon
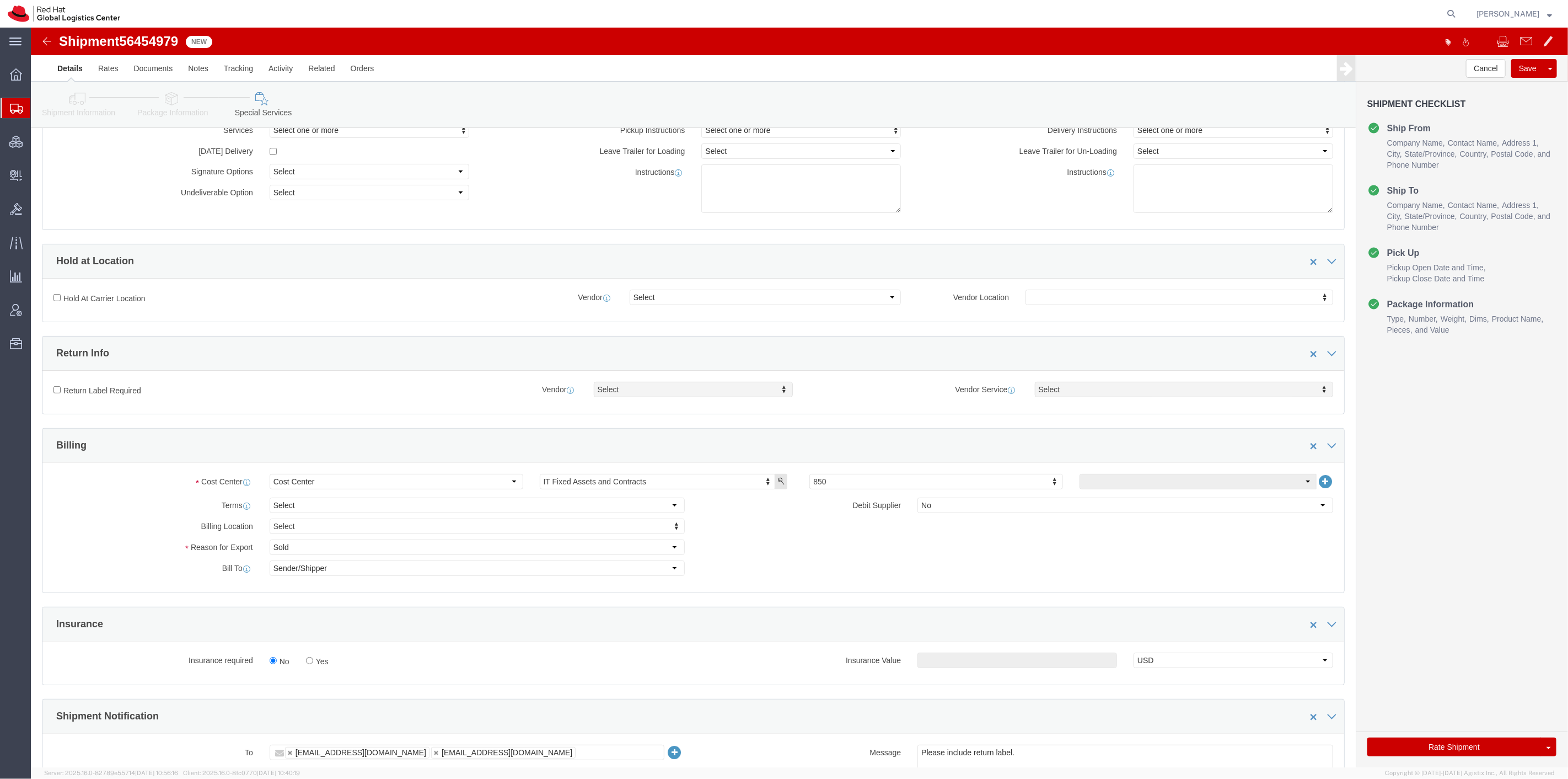
scroll to position [306, 0]
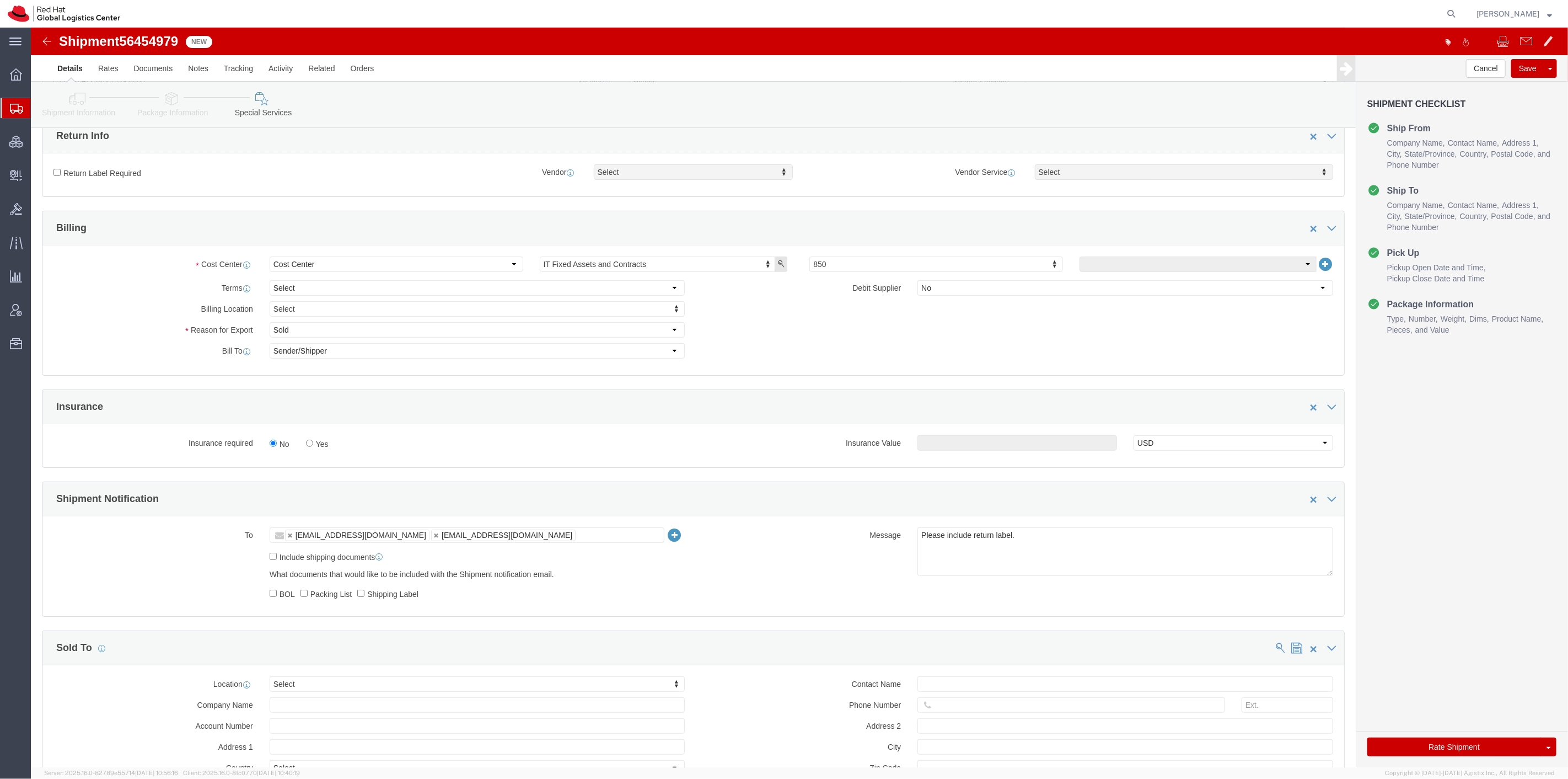
click label "Yes"
click input "Yes"
radio input "true"
click div "Insurance Value Select USD JPY GBP CAD EUR"
click input "text"
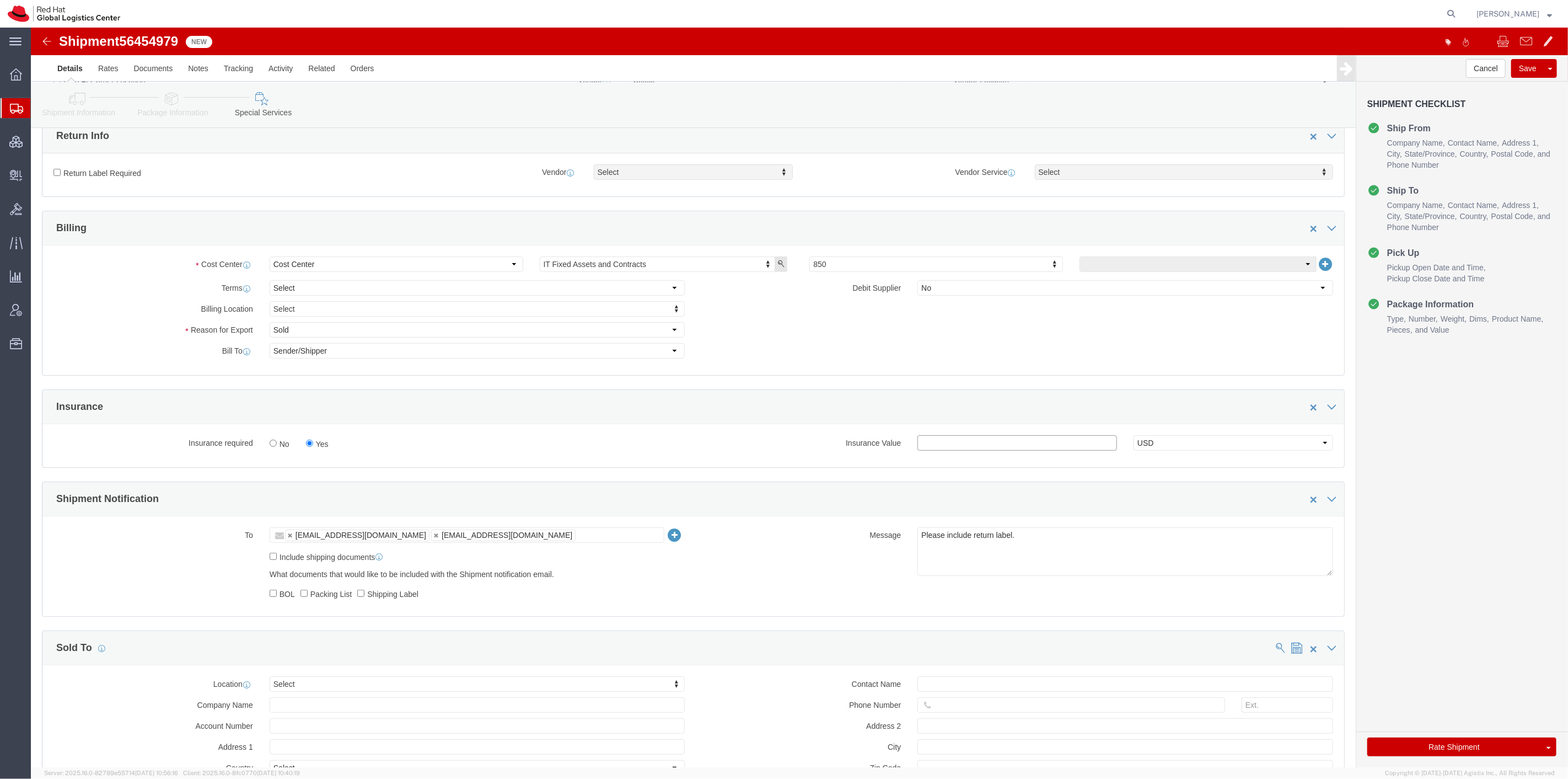
type input "500"
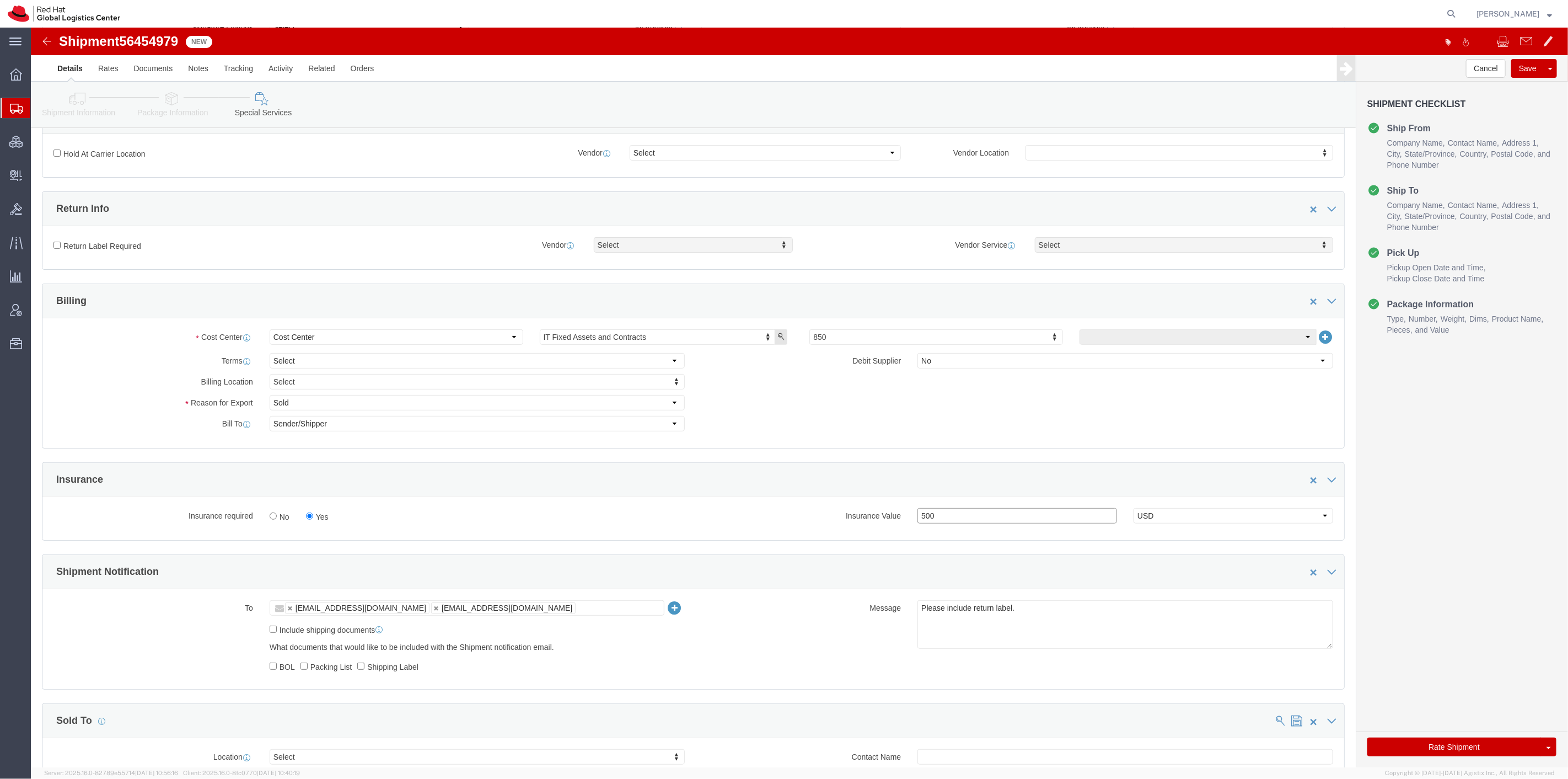
scroll to position [101, 0]
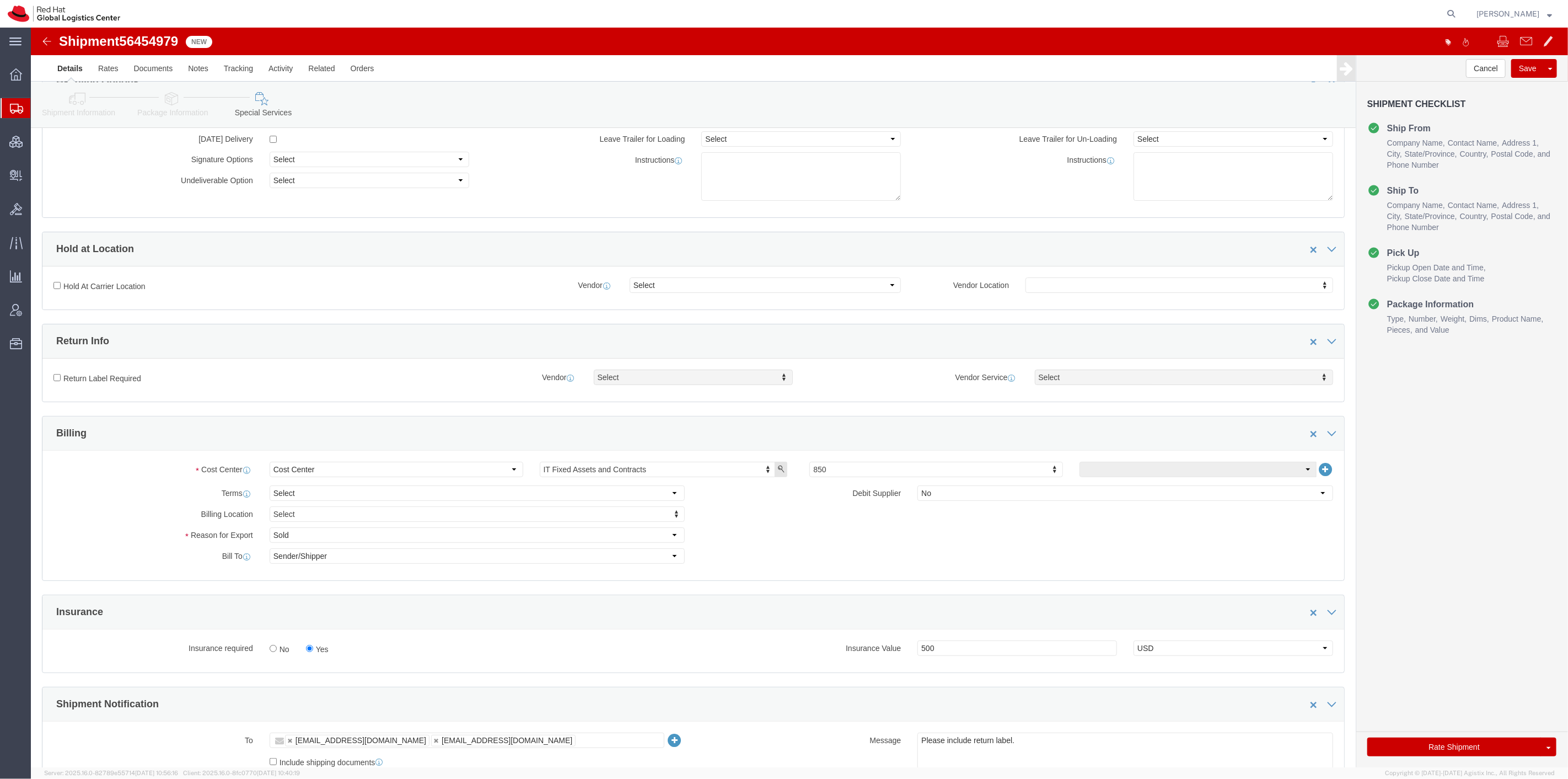
click label "Return Label Required"
click input "Return Label Required"
checkbox input "true"
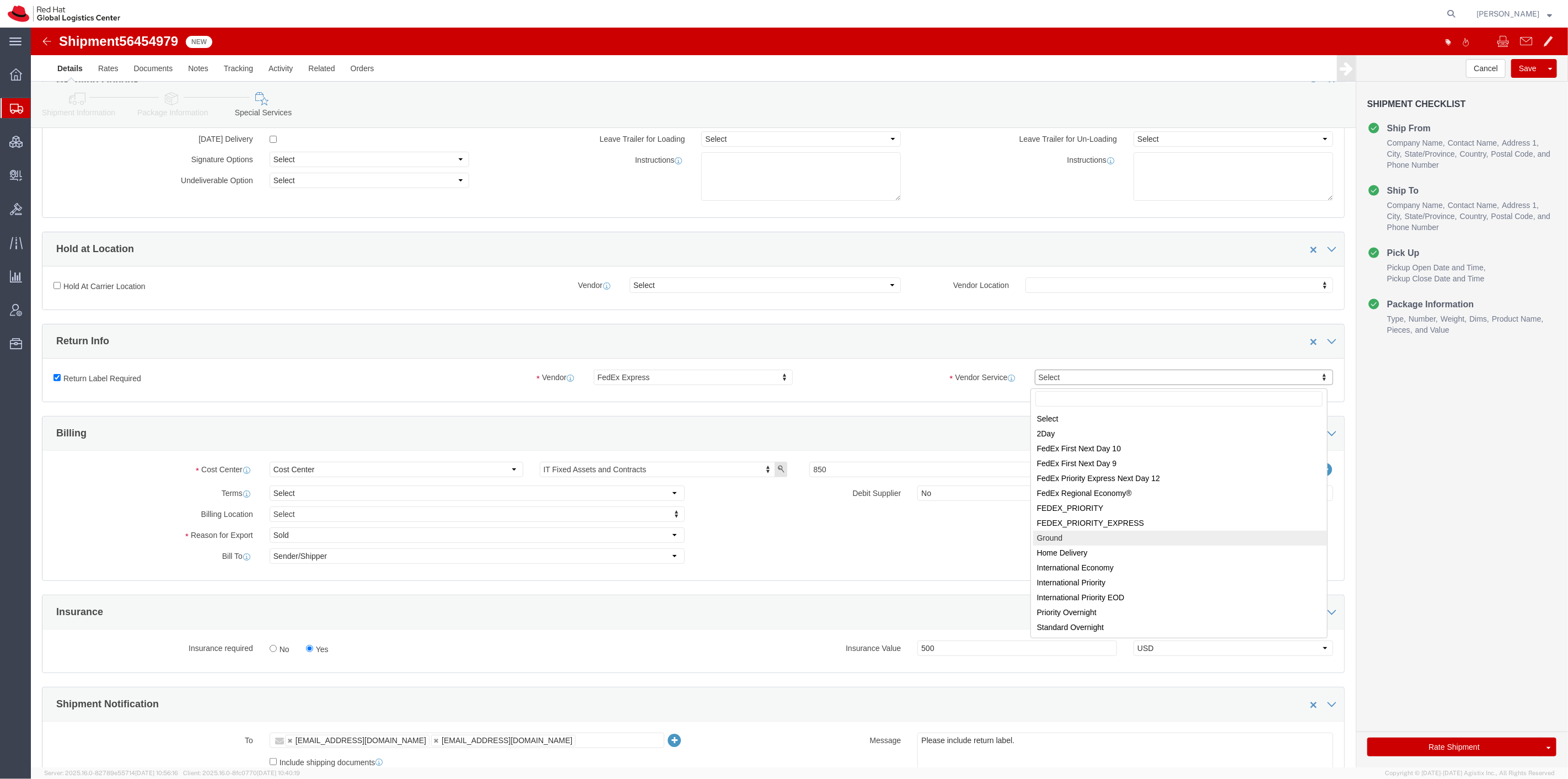
select select "12"
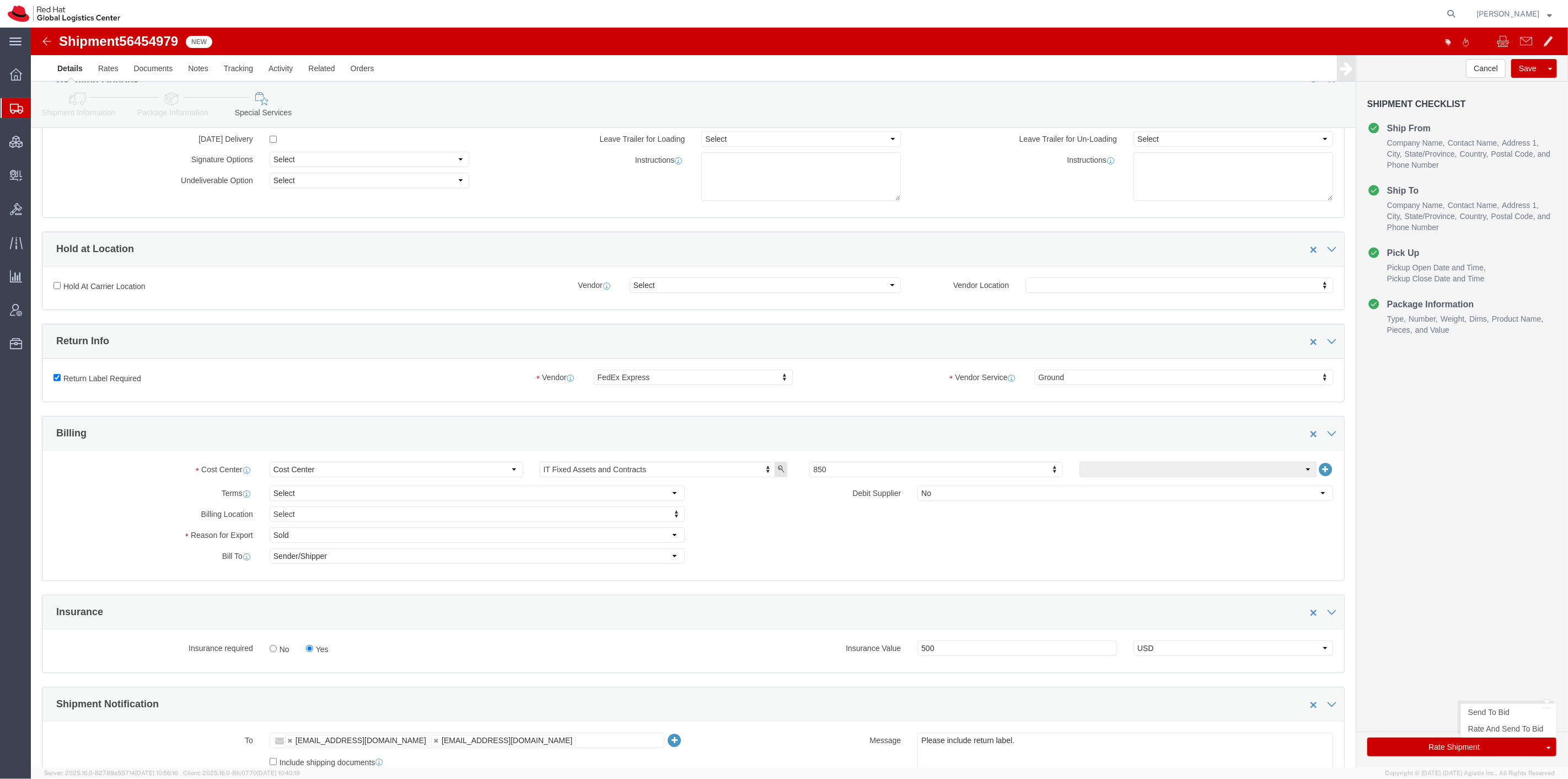
click button "Rate Shipment"
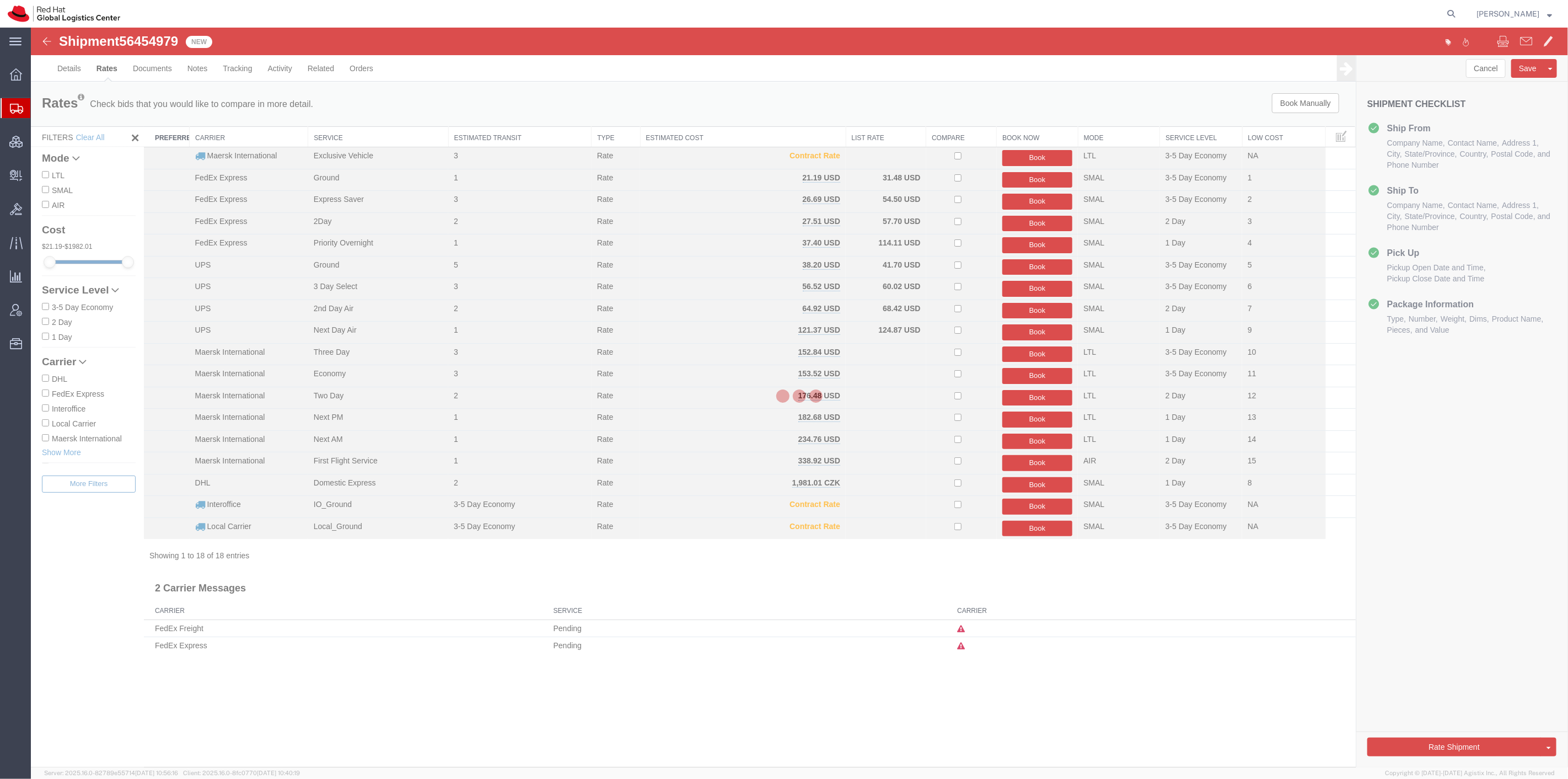
scroll to position [0, 0]
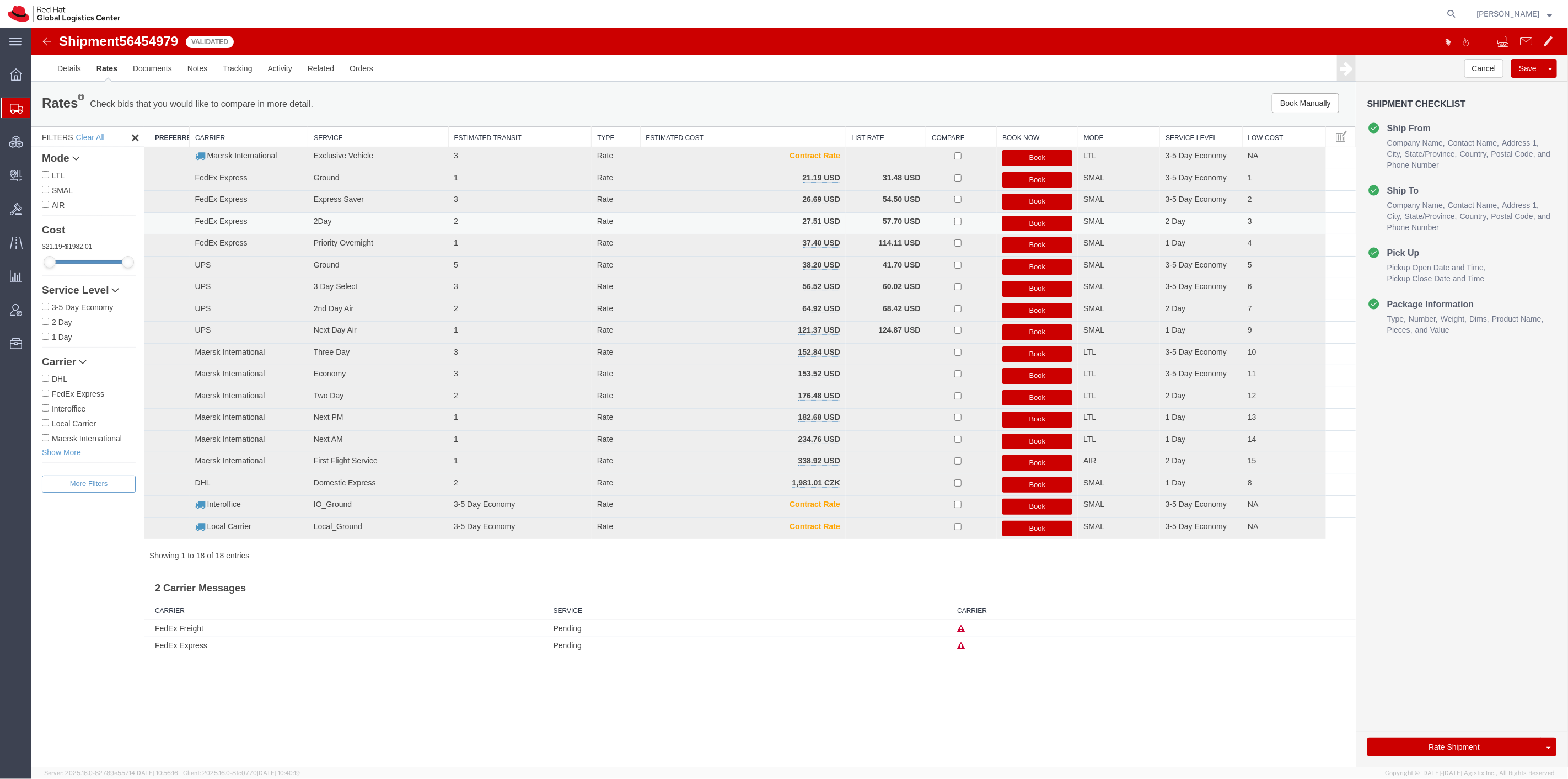
click at [1040, 224] on button "Book" at bounding box center [1037, 223] width 71 height 16
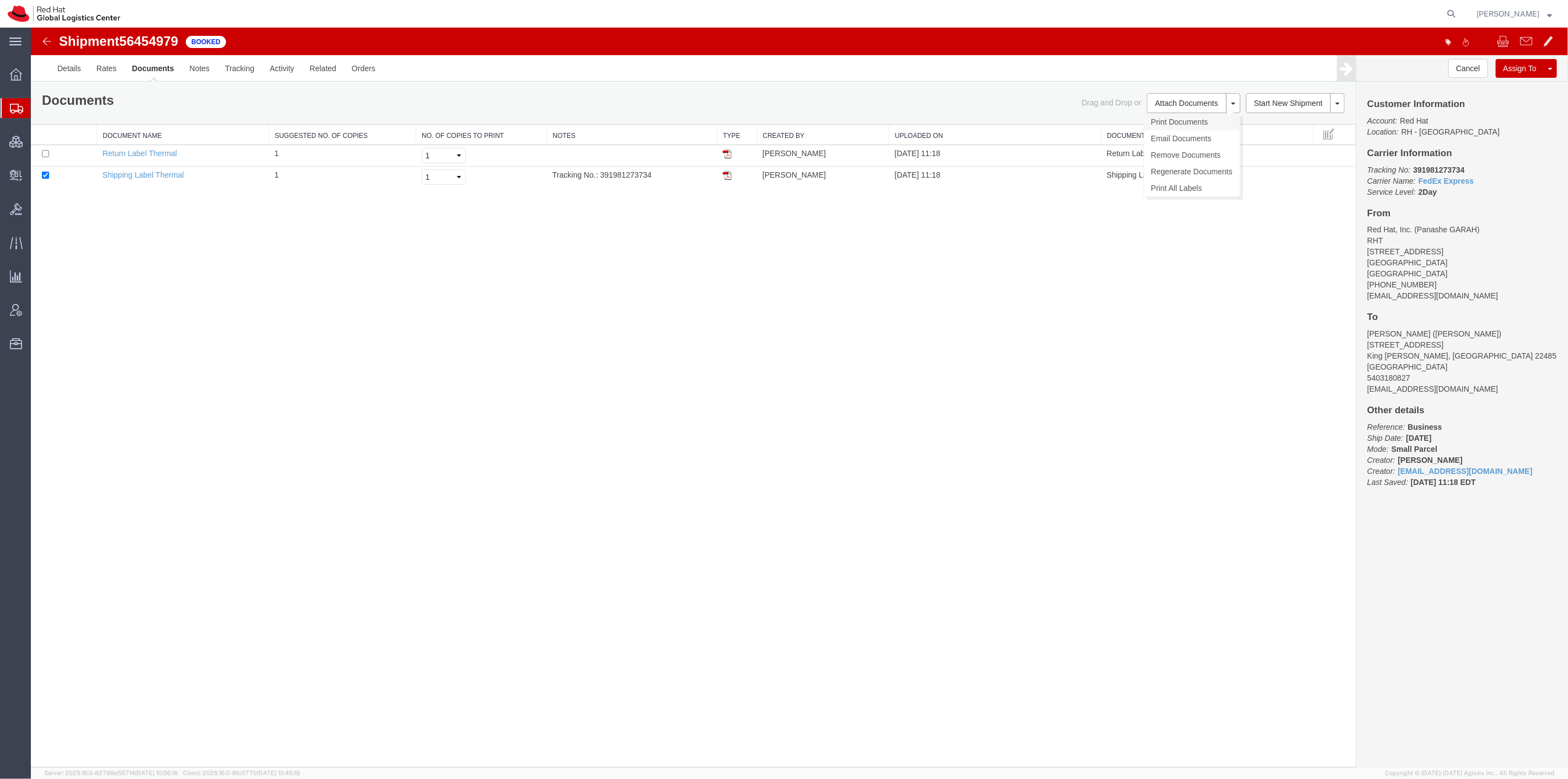
click at [1176, 124] on link "Print Documents" at bounding box center [1192, 122] width 96 height 17
click at [148, 153] on link "Return Label Thermal" at bounding box center [139, 153] width 74 height 9
